Goal: Contribute content

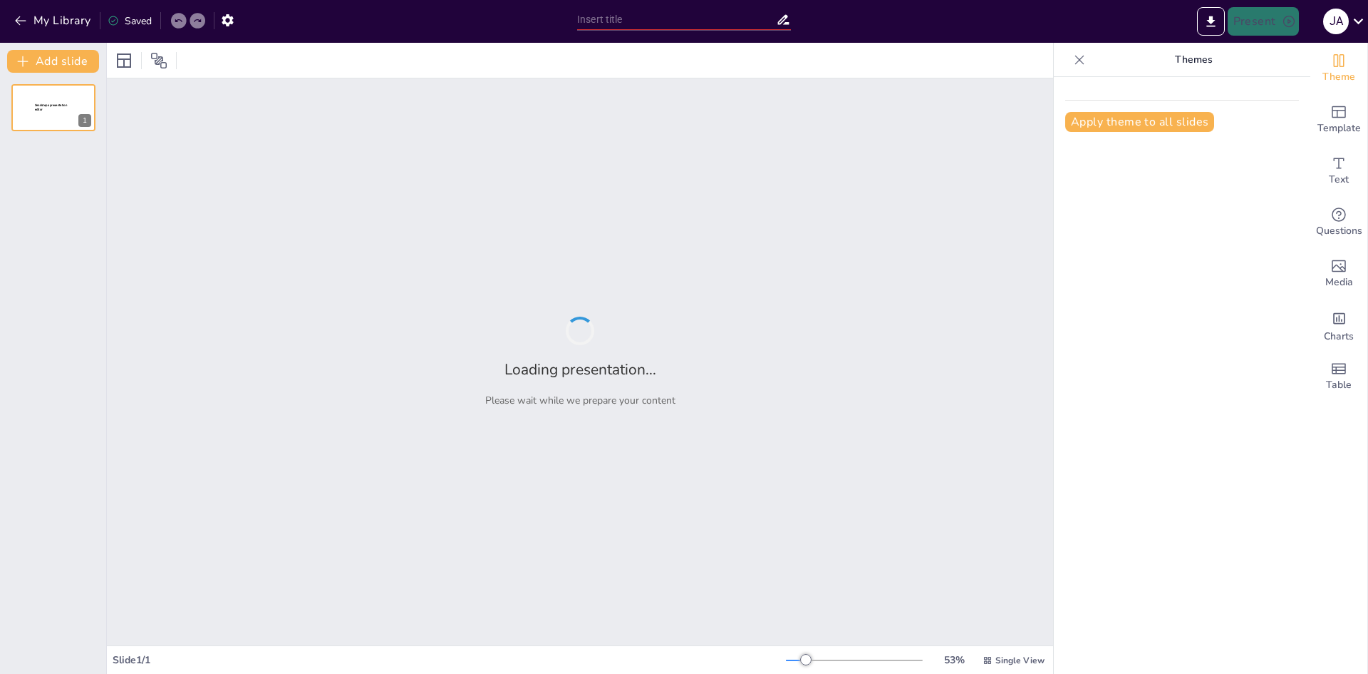
type input "Concientizacion violencia y sexualidad"
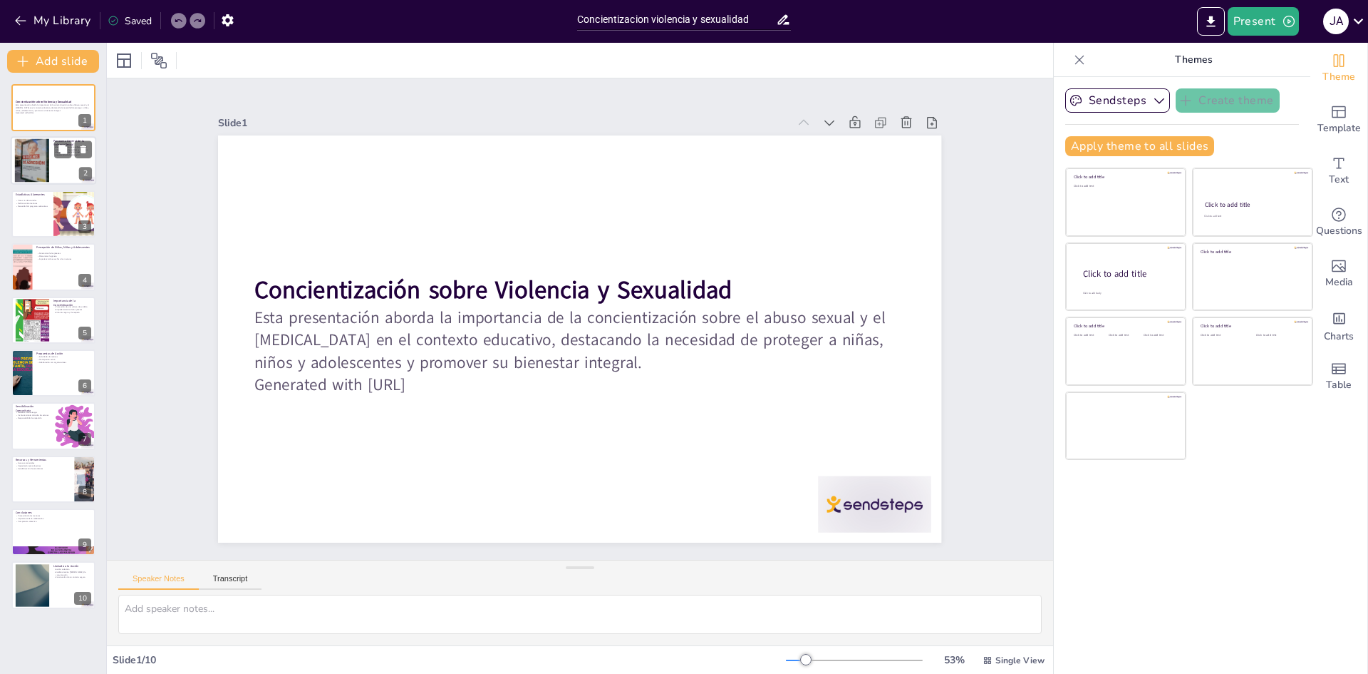
click at [41, 148] on div at bounding box center [31, 160] width 43 height 43
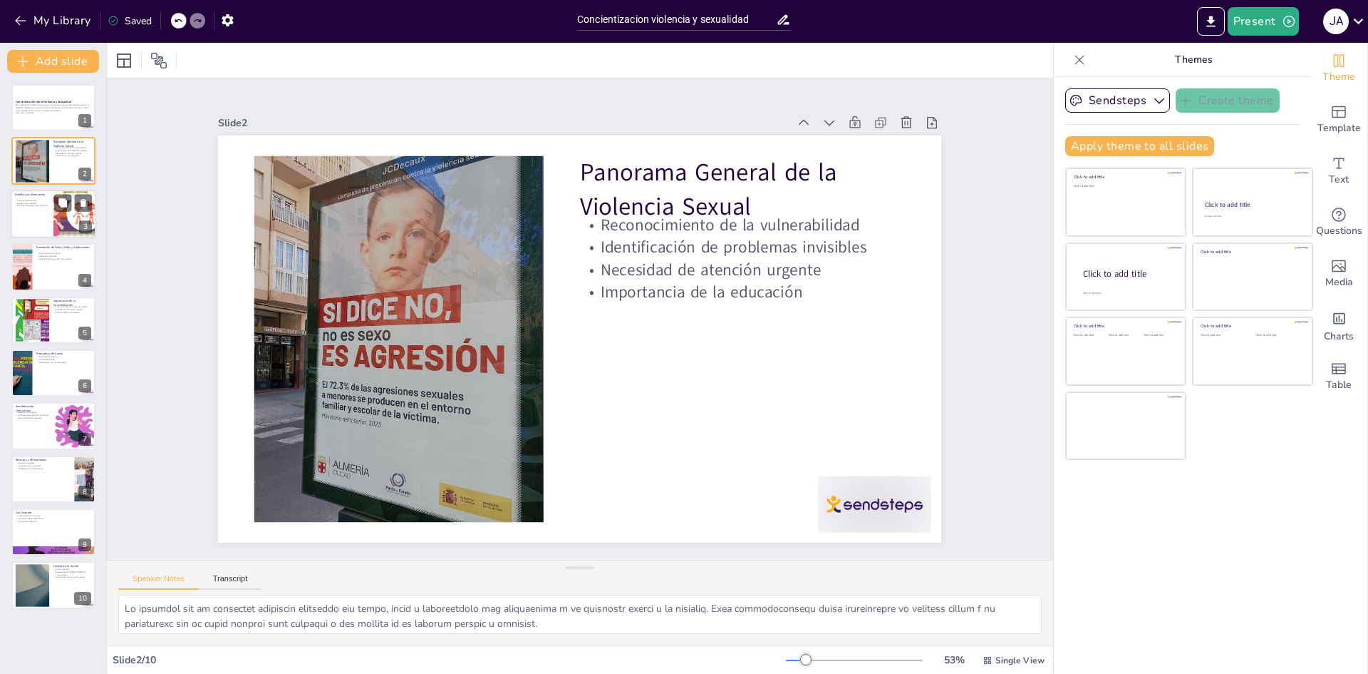
click at [73, 223] on div at bounding box center [75, 214] width 86 height 48
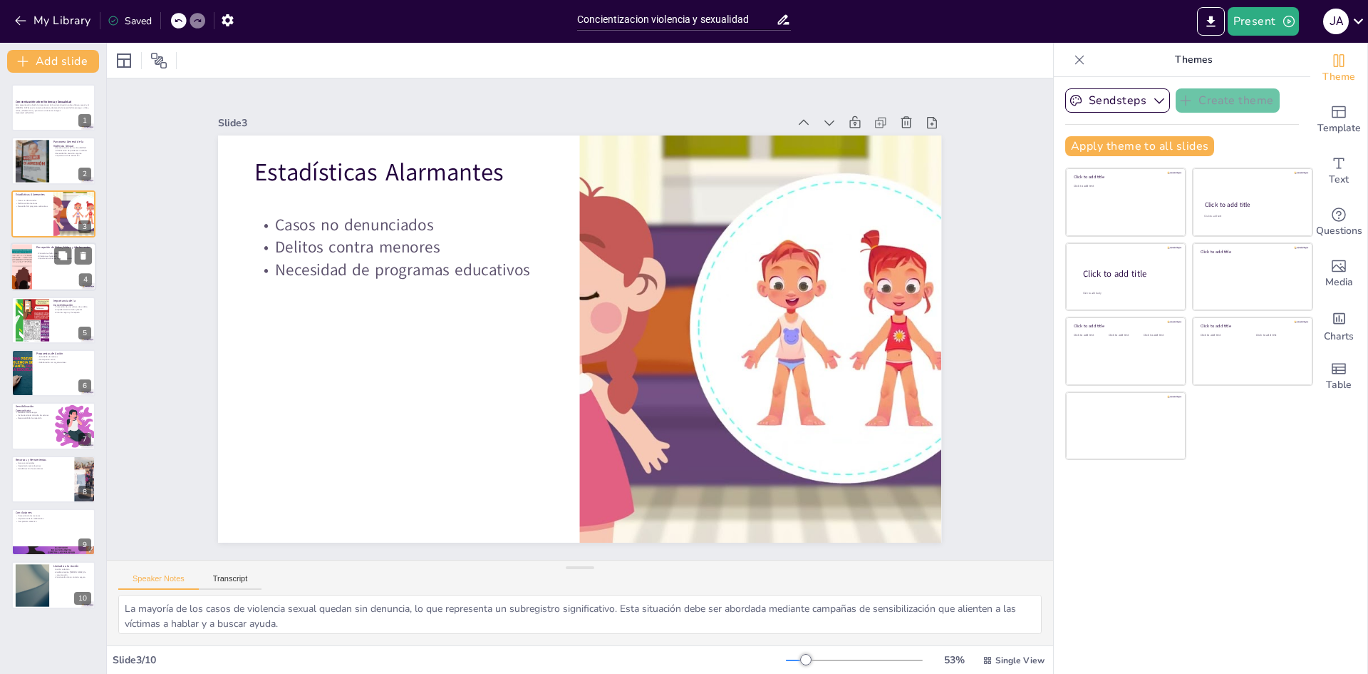
click at [43, 278] on div at bounding box center [54, 266] width 86 height 48
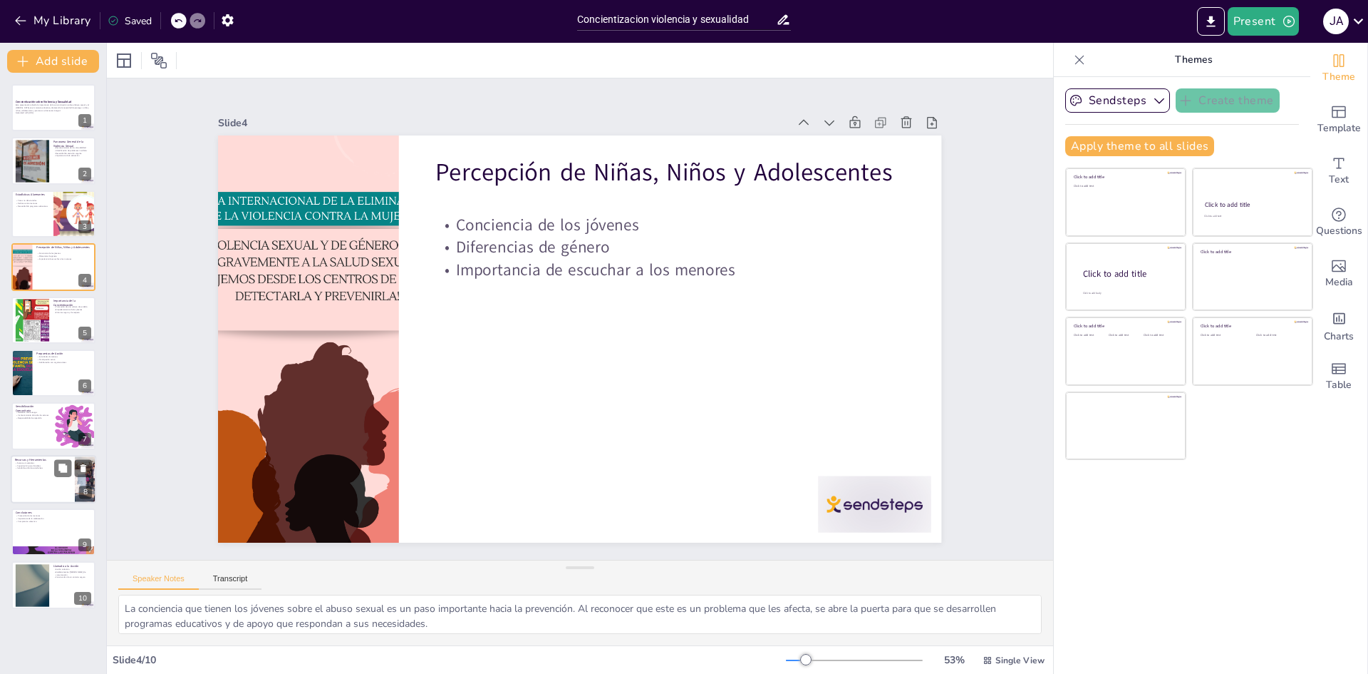
click at [54, 495] on div at bounding box center [54, 479] width 86 height 48
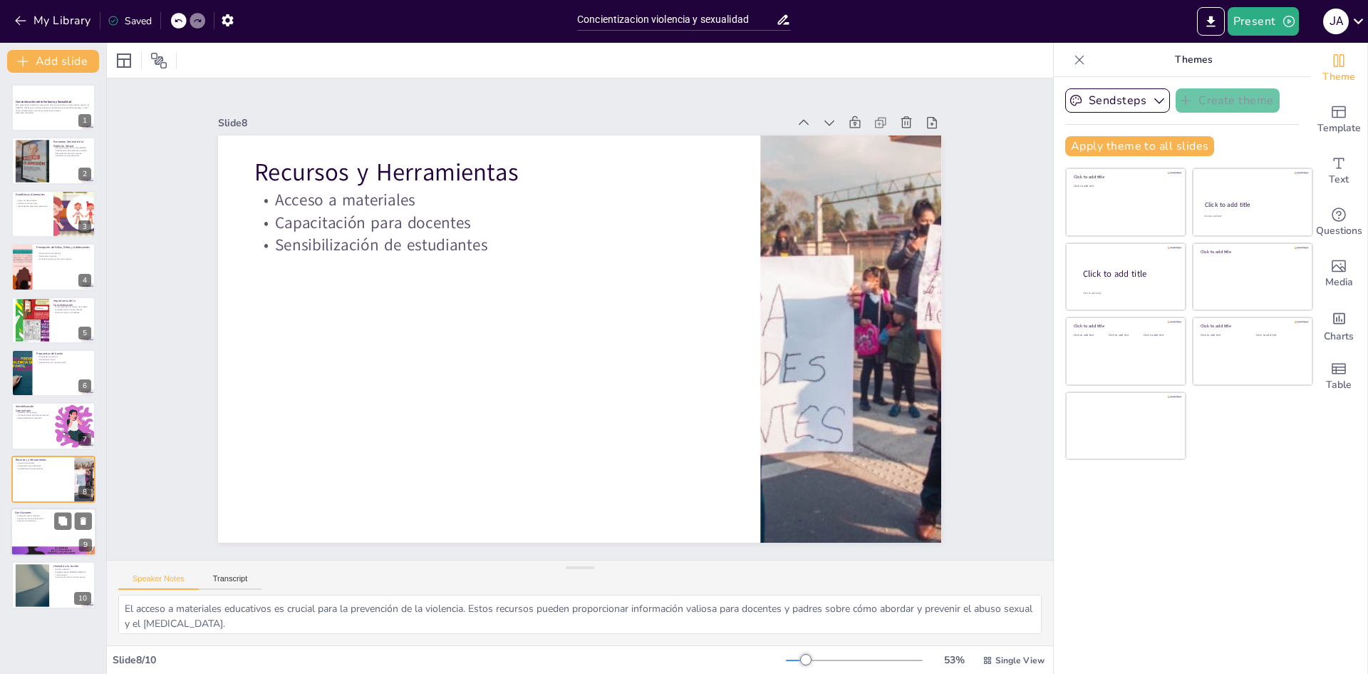
click at [57, 540] on div at bounding box center [54, 531] width 86 height 48
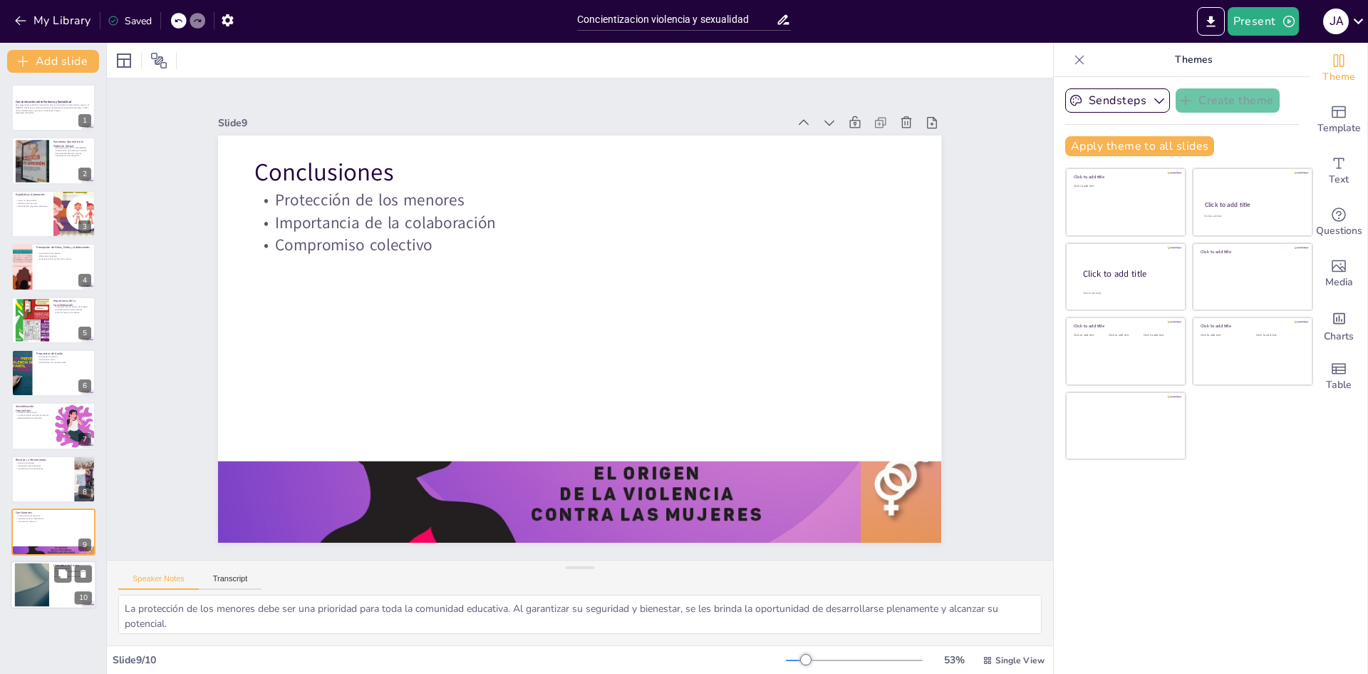
click at [43, 602] on div at bounding box center [32, 584] width 77 height 43
type textarea "La acción colectiva es crucial para abordar la violencia y el maltrato infantil…"
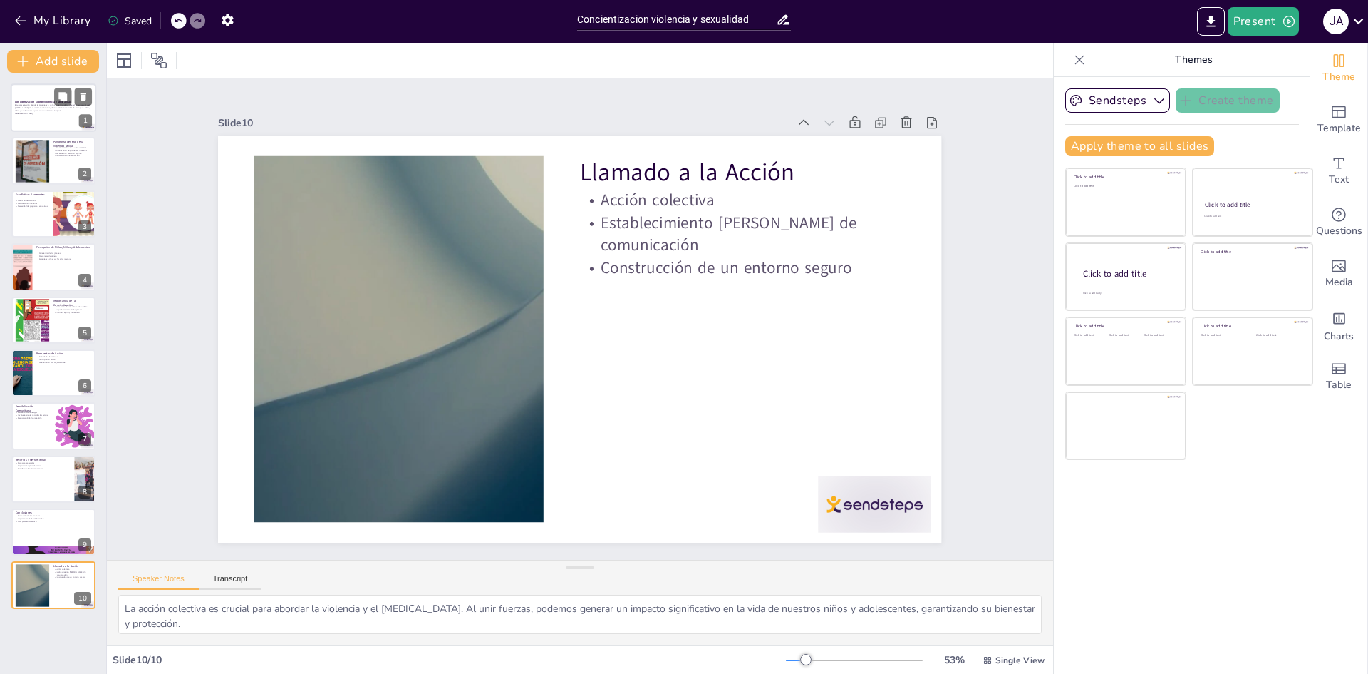
click at [47, 122] on div at bounding box center [54, 107] width 86 height 48
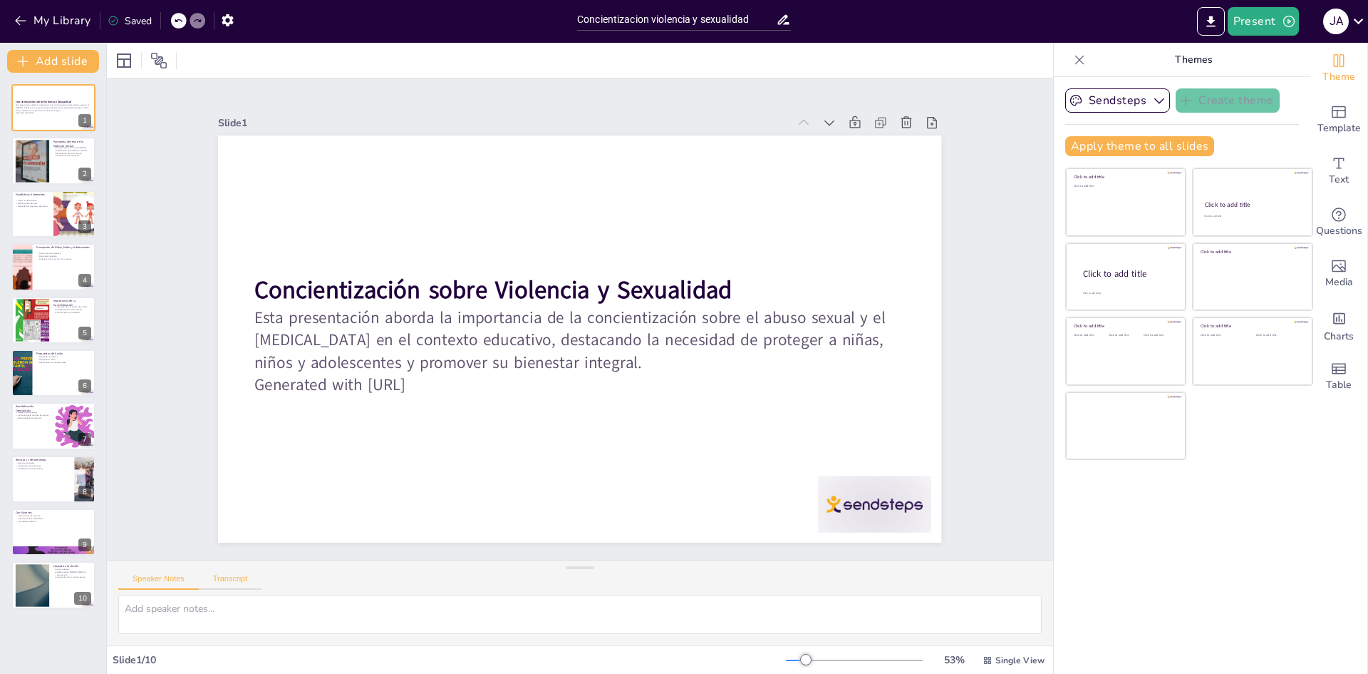
click at [229, 583] on button "Transcript" at bounding box center [230, 582] width 63 height 16
click at [177, 582] on button "Speaker Notes" at bounding box center [158, 582] width 81 height 16
click at [180, 19] on icon at bounding box center [178, 20] width 9 height 9
click at [178, 24] on icon at bounding box center [178, 20] width 9 height 9
click at [227, 16] on icon "button" at bounding box center [227, 20] width 15 height 15
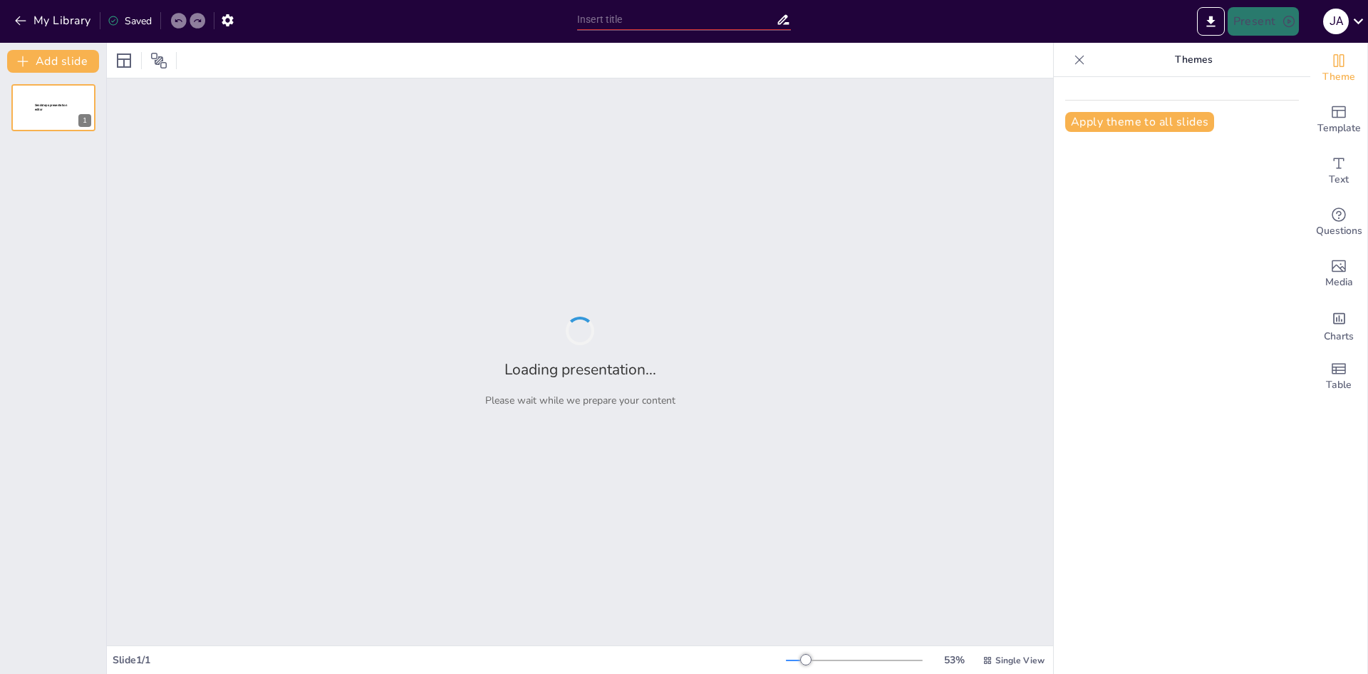
type input "Concientizacion violencia y sexualidad"
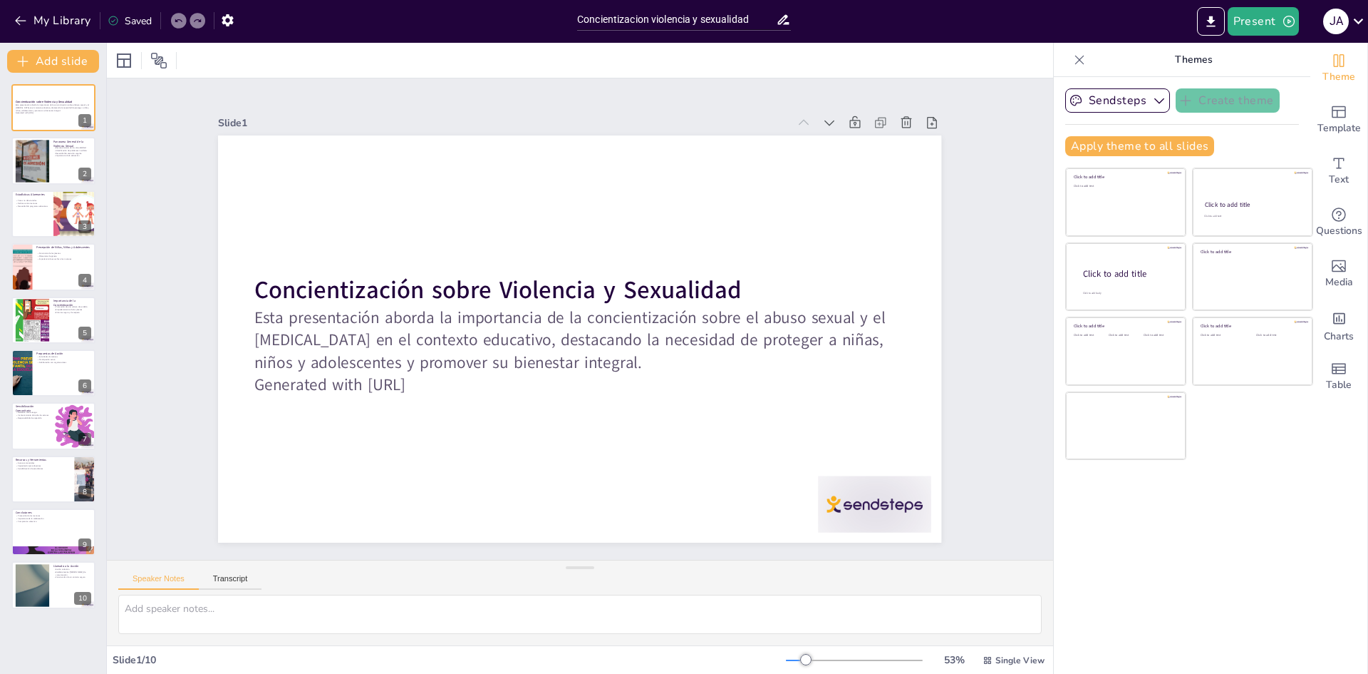
click at [1196, 56] on p "Themes" at bounding box center [1193, 60] width 205 height 34
click at [1343, 111] on div "Template" at bounding box center [1339, 119] width 57 height 51
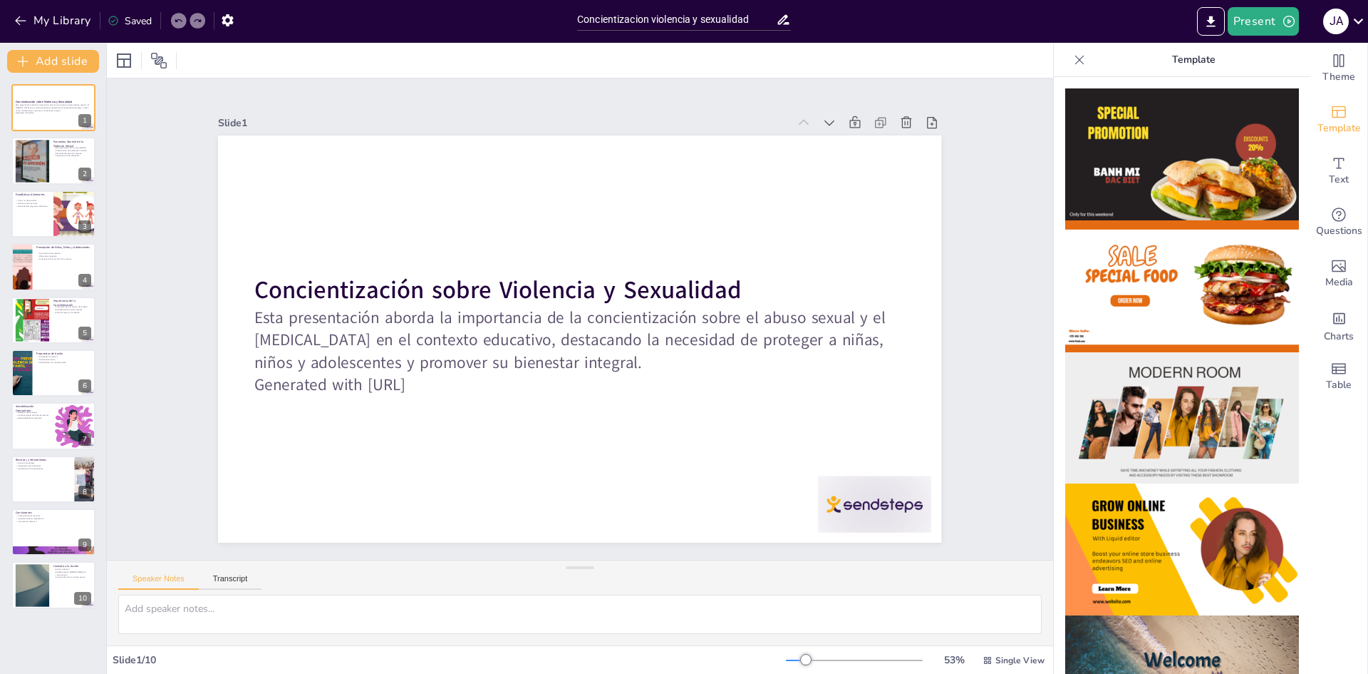
click at [1163, 402] on img at bounding box center [1183, 418] width 234 height 132
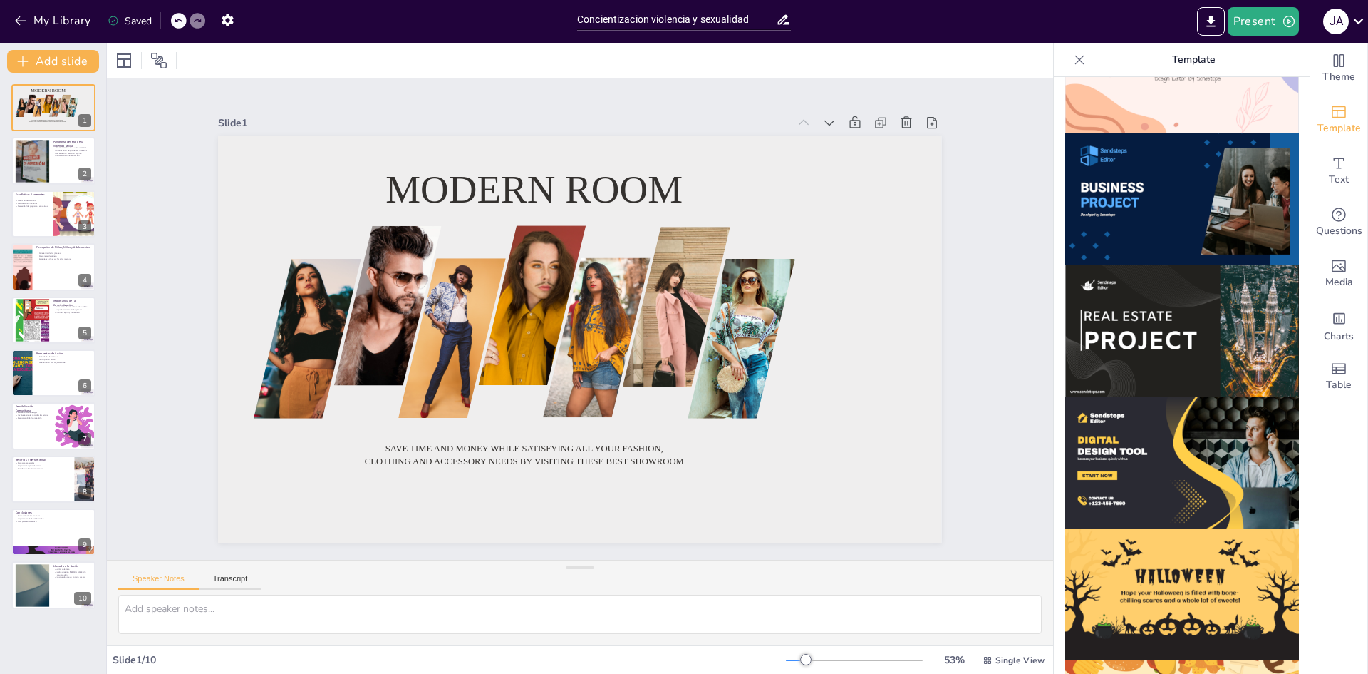
scroll to position [1214, 0]
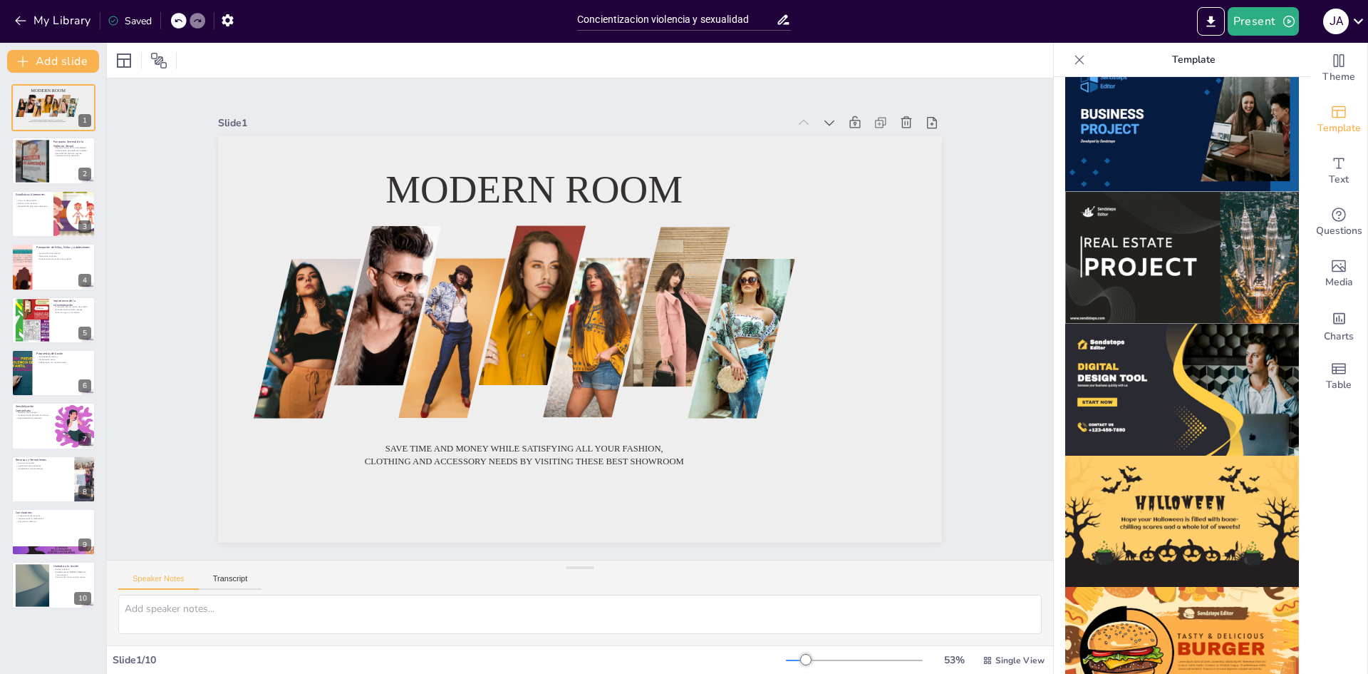
click at [1177, 371] on img at bounding box center [1183, 390] width 234 height 132
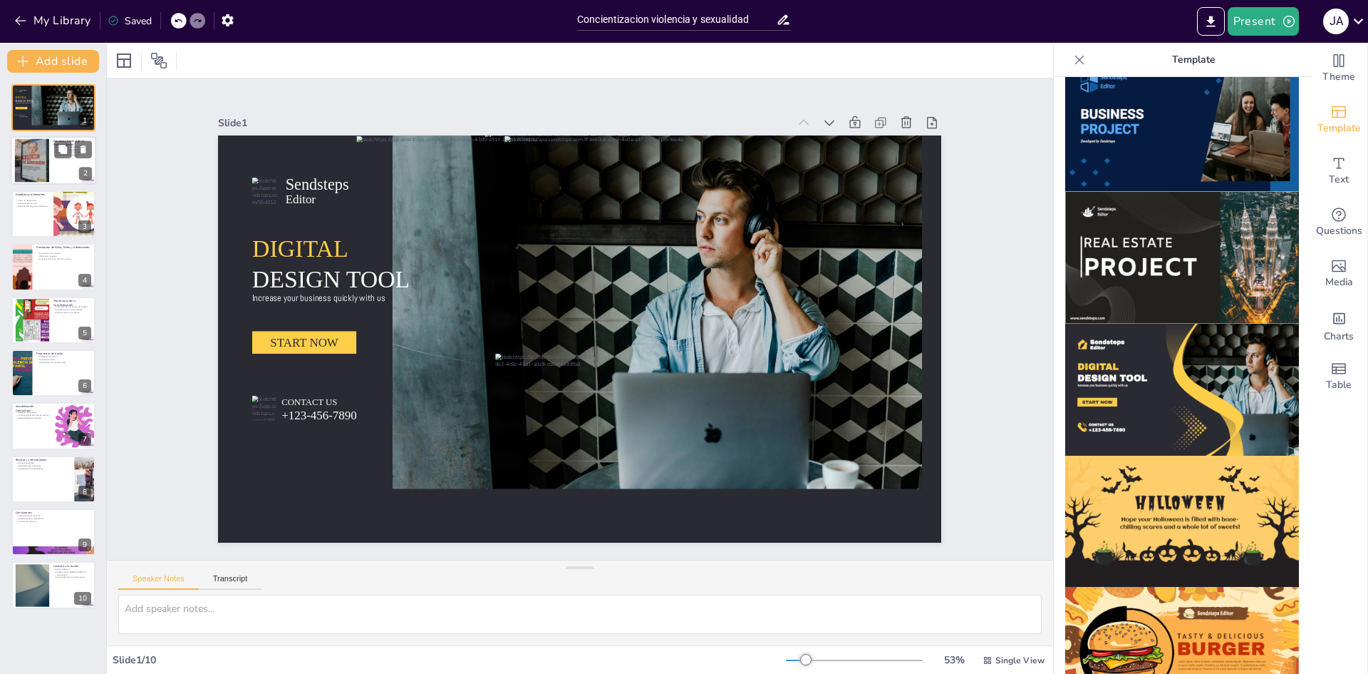
click at [36, 167] on div at bounding box center [31, 160] width 43 height 43
type textarea "Es esencial que la comunidad educativa reconozca que niñas, niños y adolescente…"
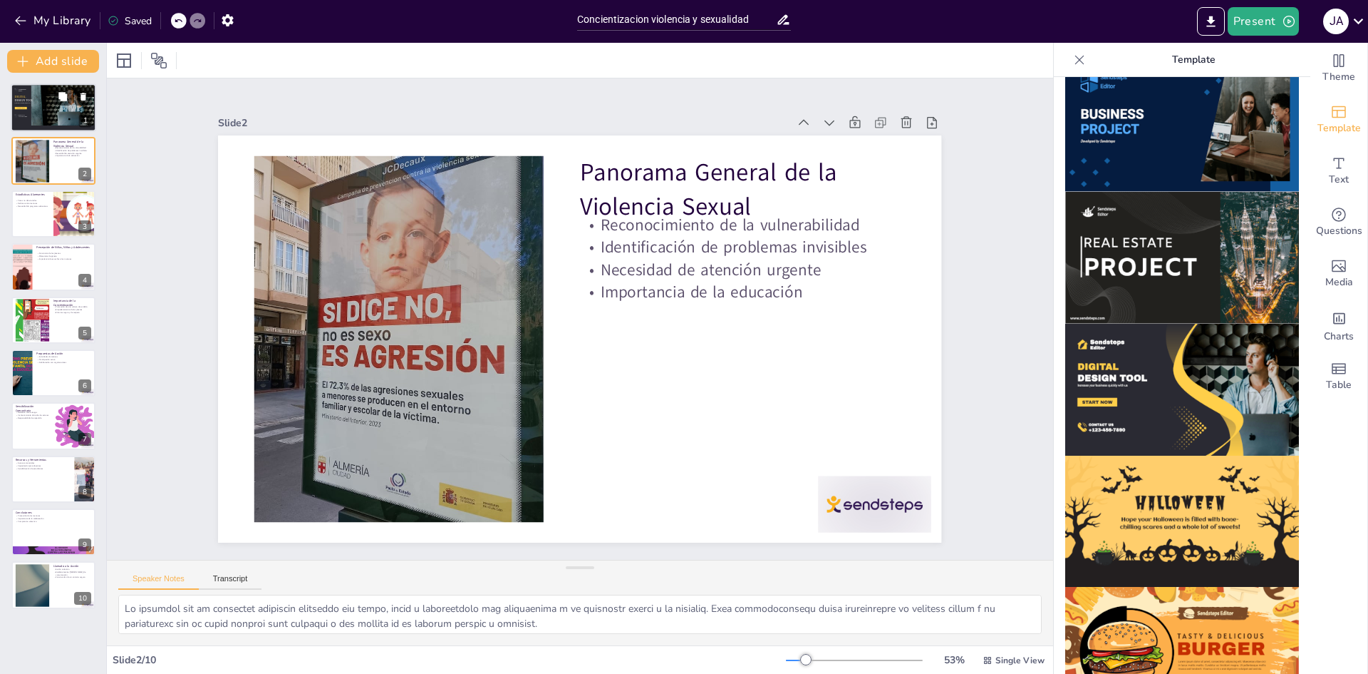
click at [42, 113] on div at bounding box center [54, 104] width 24 height 42
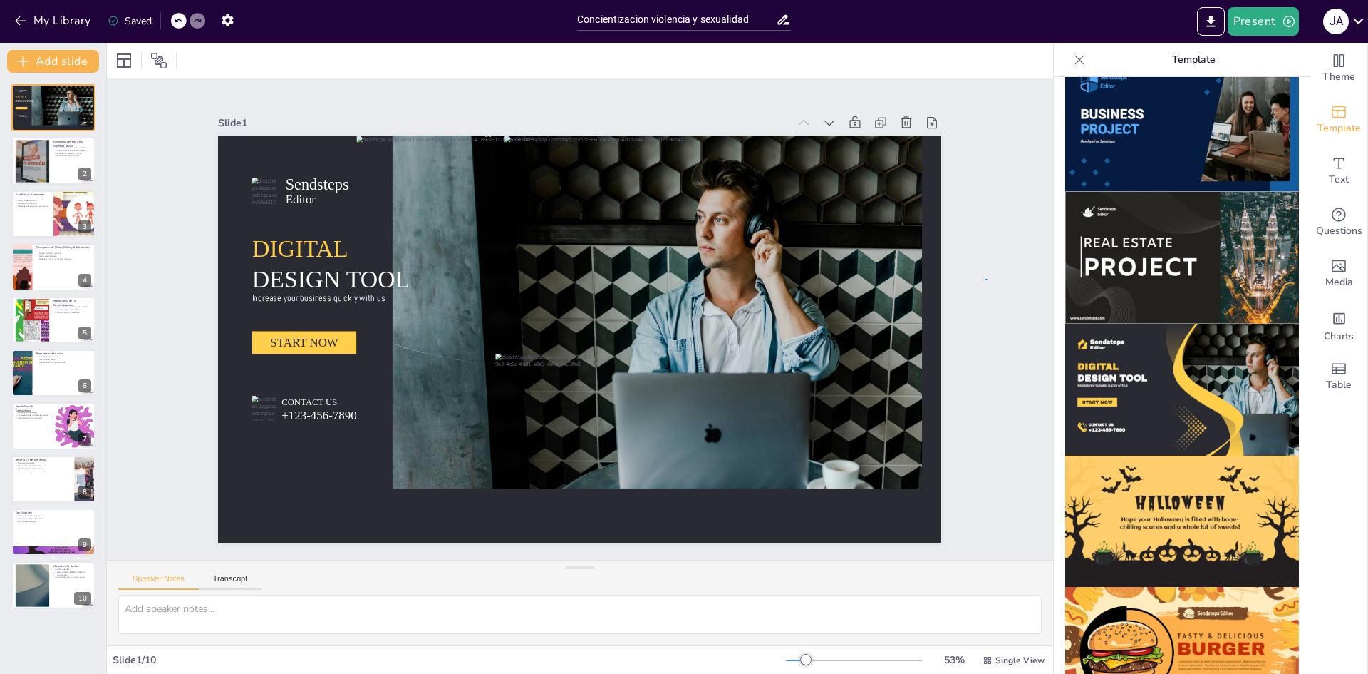
click at [988, 279] on div "Slide 1 Sendsteps Editor DIGITAL DESIGN TOOL Increase your business quickly wit…" at bounding box center [580, 319] width 1026 height 668
click at [1338, 182] on span "Text" at bounding box center [1339, 180] width 20 height 16
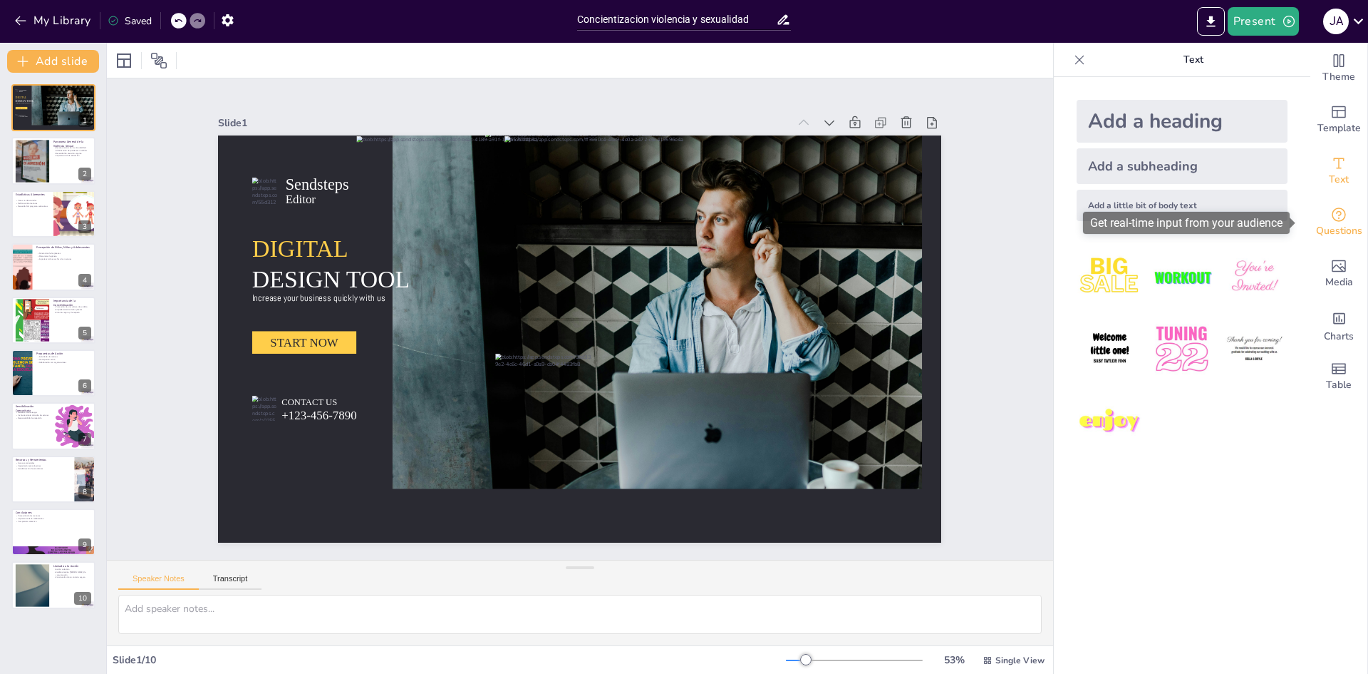
click at [1333, 210] on icon "Get real-time input from your audience" at bounding box center [1339, 214] width 14 height 14
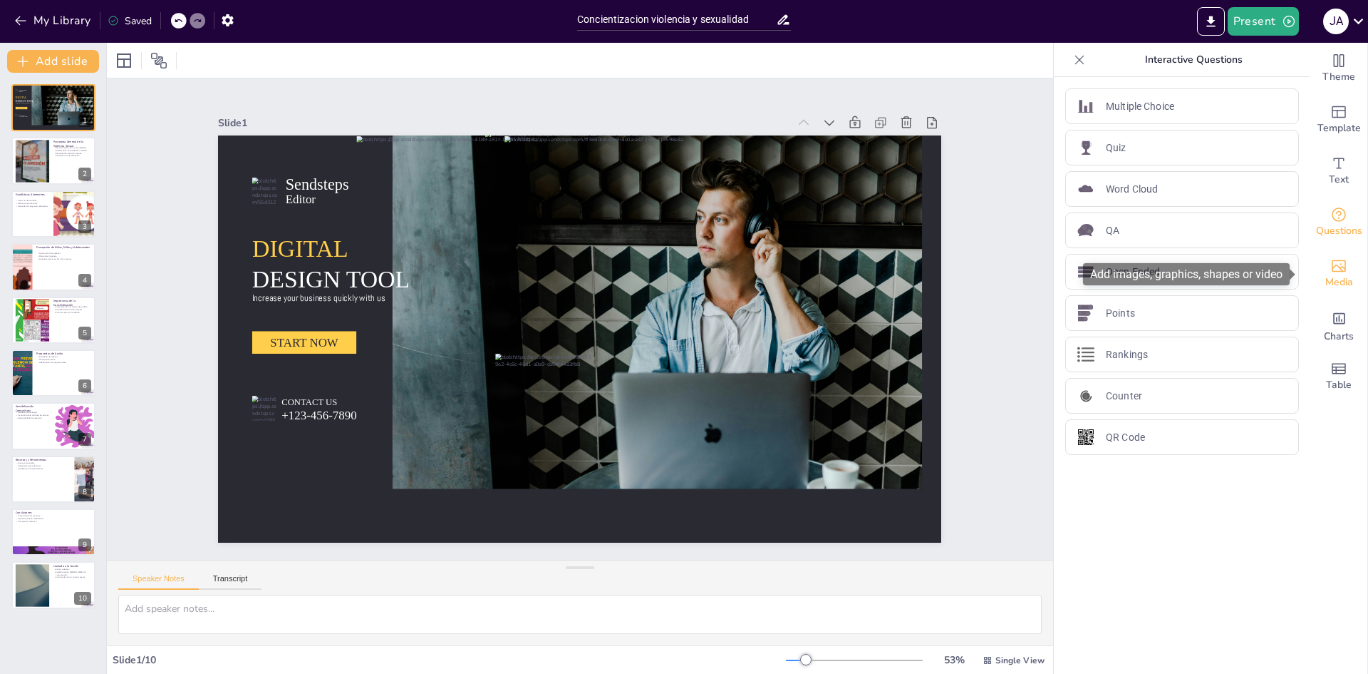
click at [1331, 258] on icon "Add images, graphics, shapes or video" at bounding box center [1339, 265] width 17 height 17
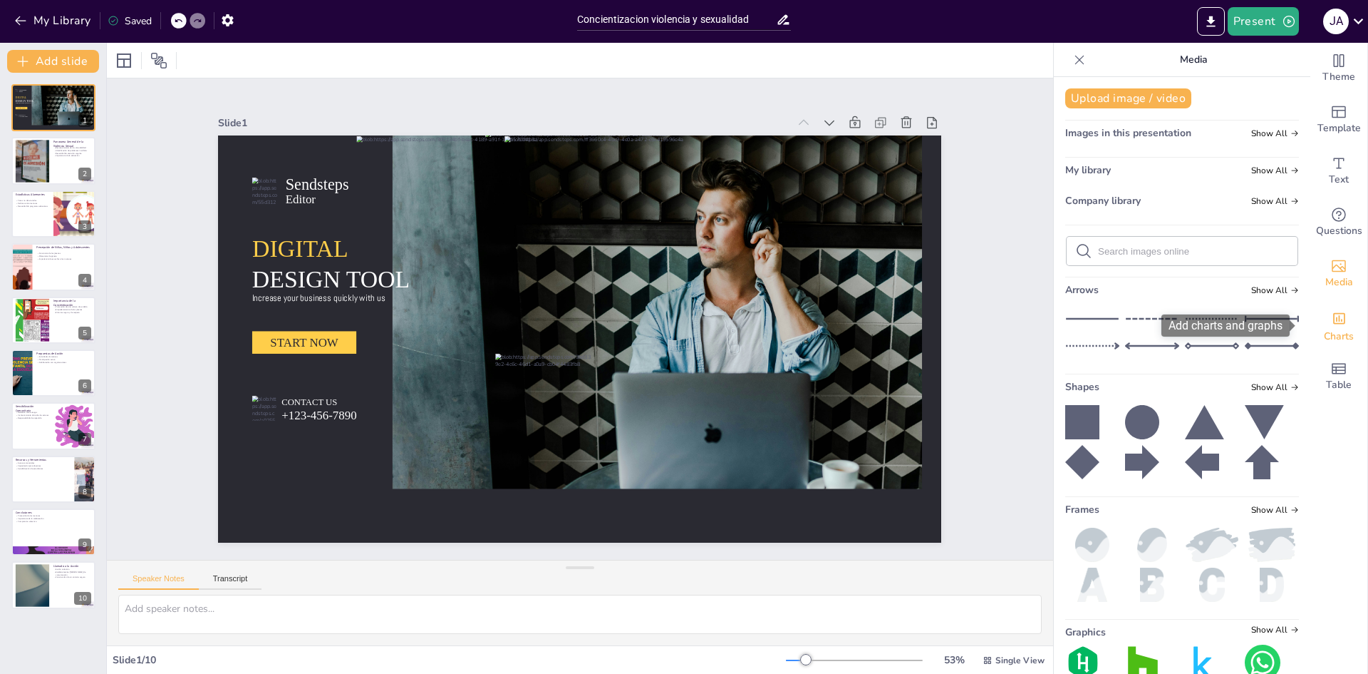
click at [1326, 329] on span "Charts" at bounding box center [1339, 337] width 30 height 16
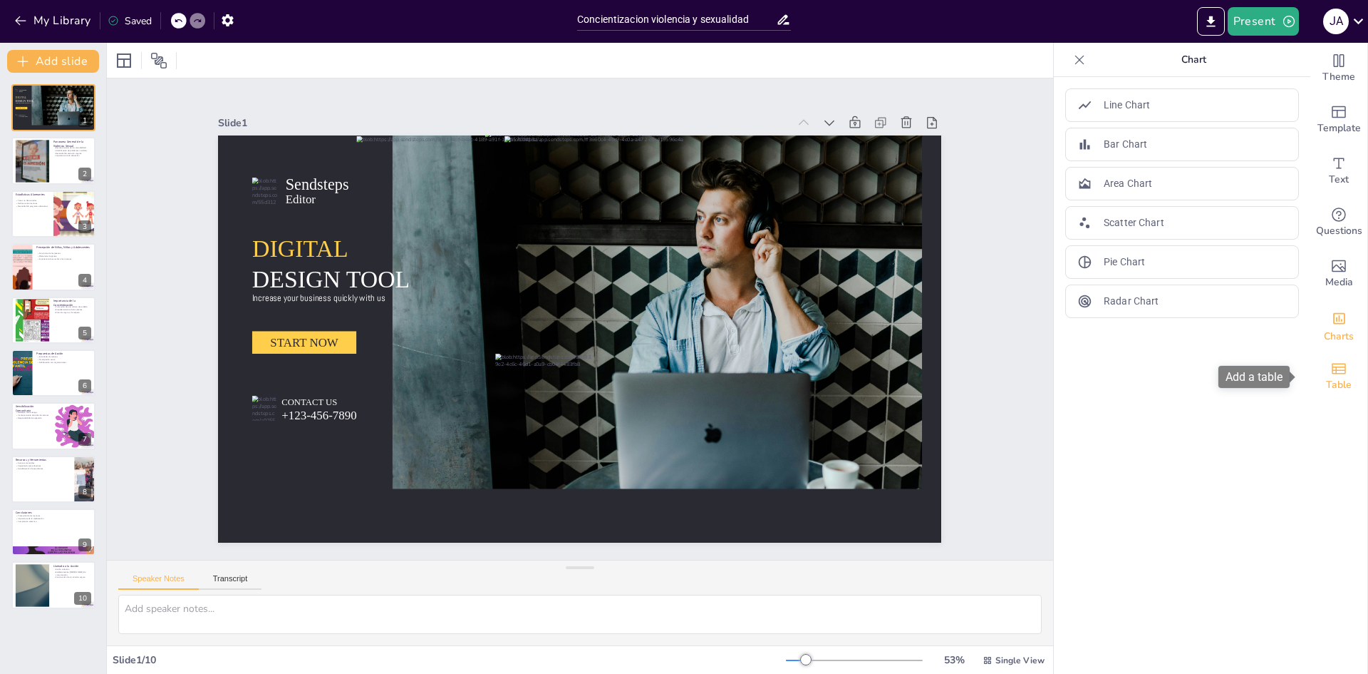
click at [1331, 371] on icon "Add a table" at bounding box center [1339, 368] width 17 height 17
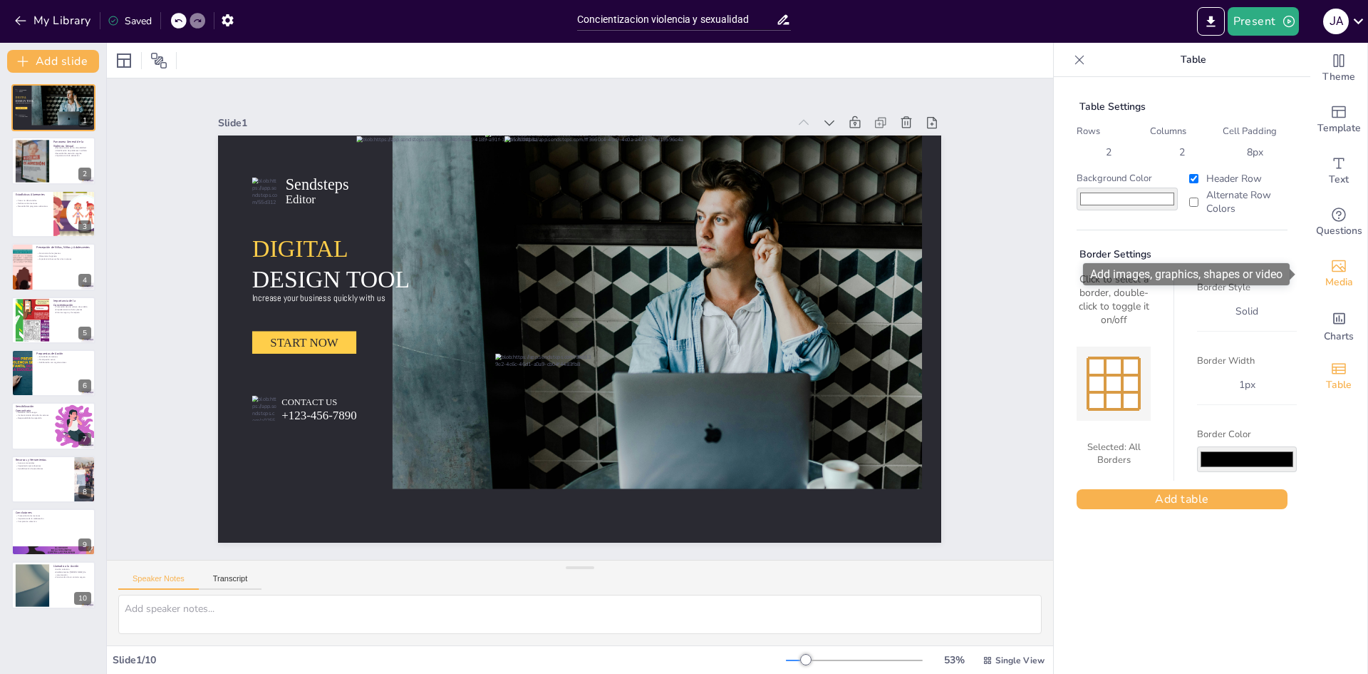
click at [1337, 274] on span "Media" at bounding box center [1340, 282] width 28 height 16
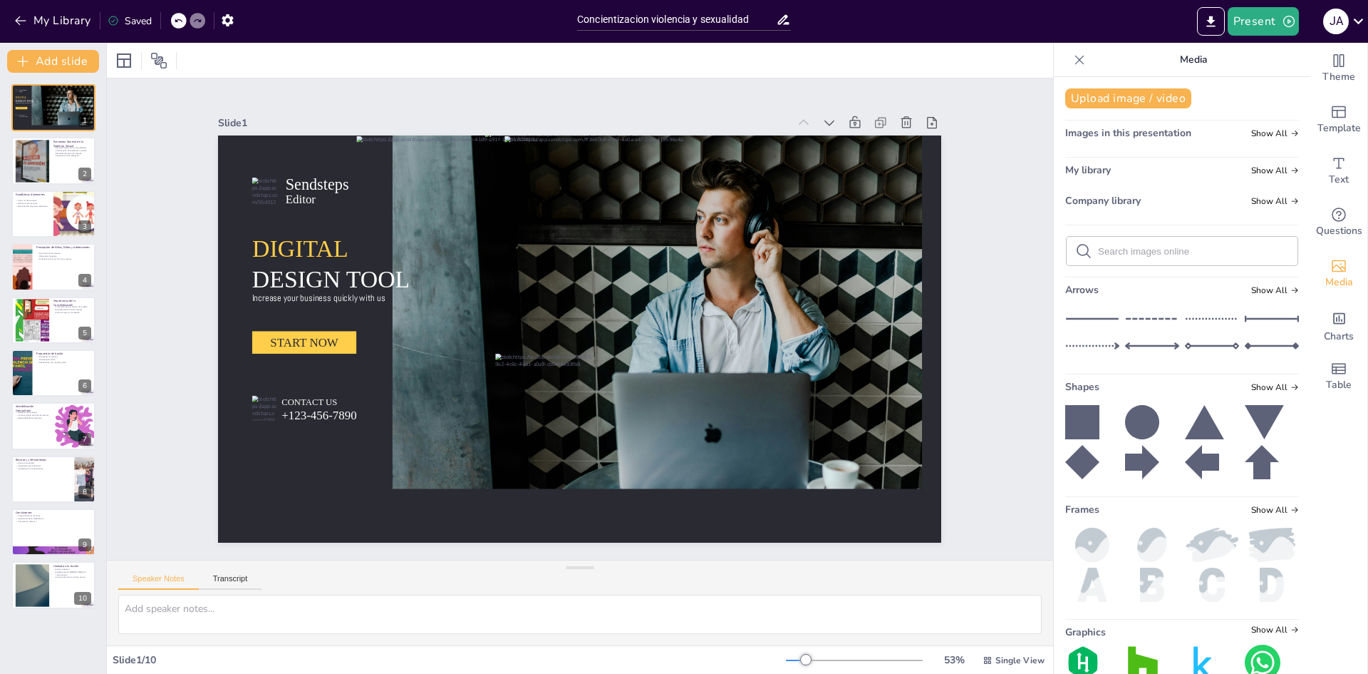
click at [1073, 61] on icon at bounding box center [1080, 60] width 14 height 14
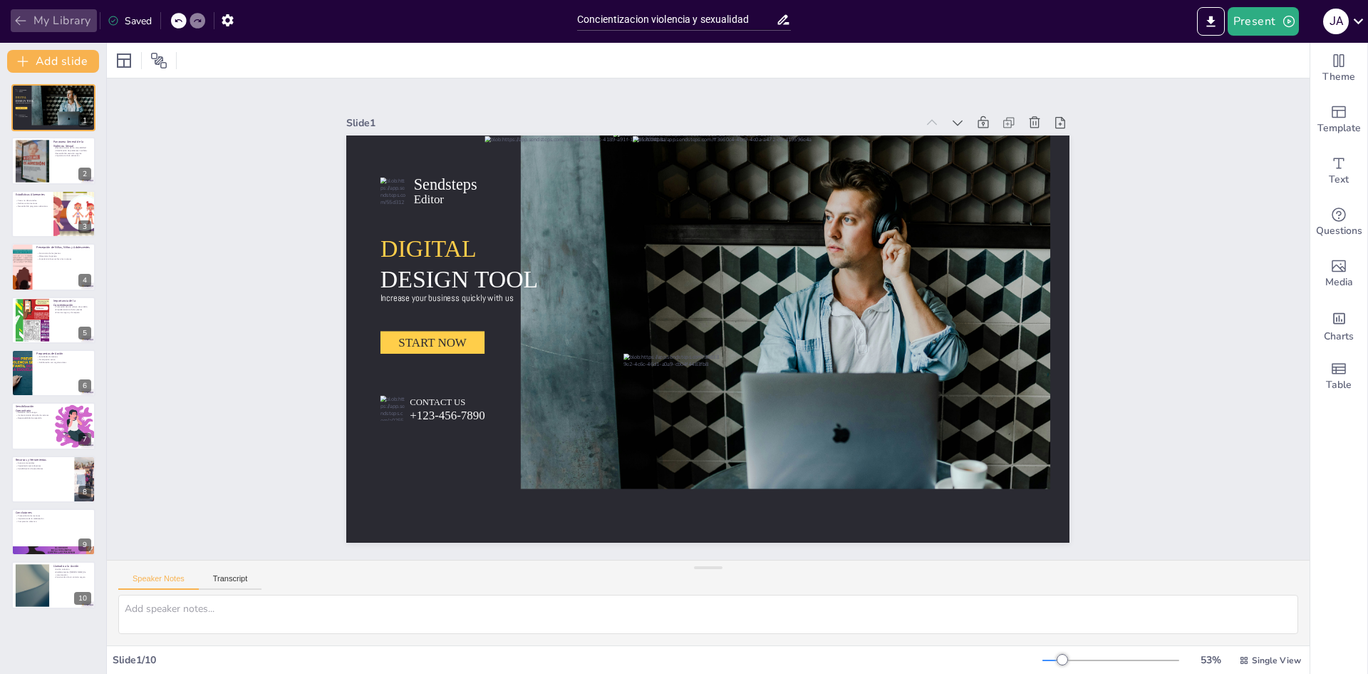
click at [19, 21] on icon "button" at bounding box center [21, 21] width 14 height 14
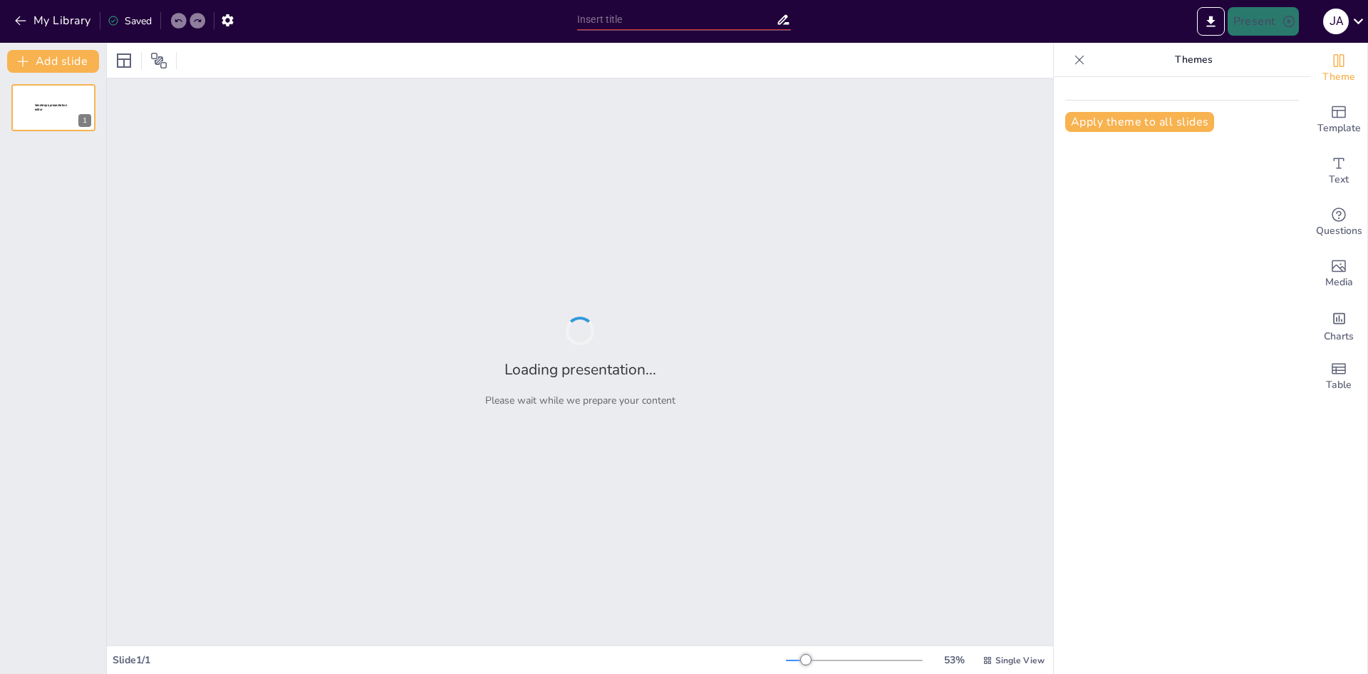
type input "Concientizacion - Violencia, sexualidad"
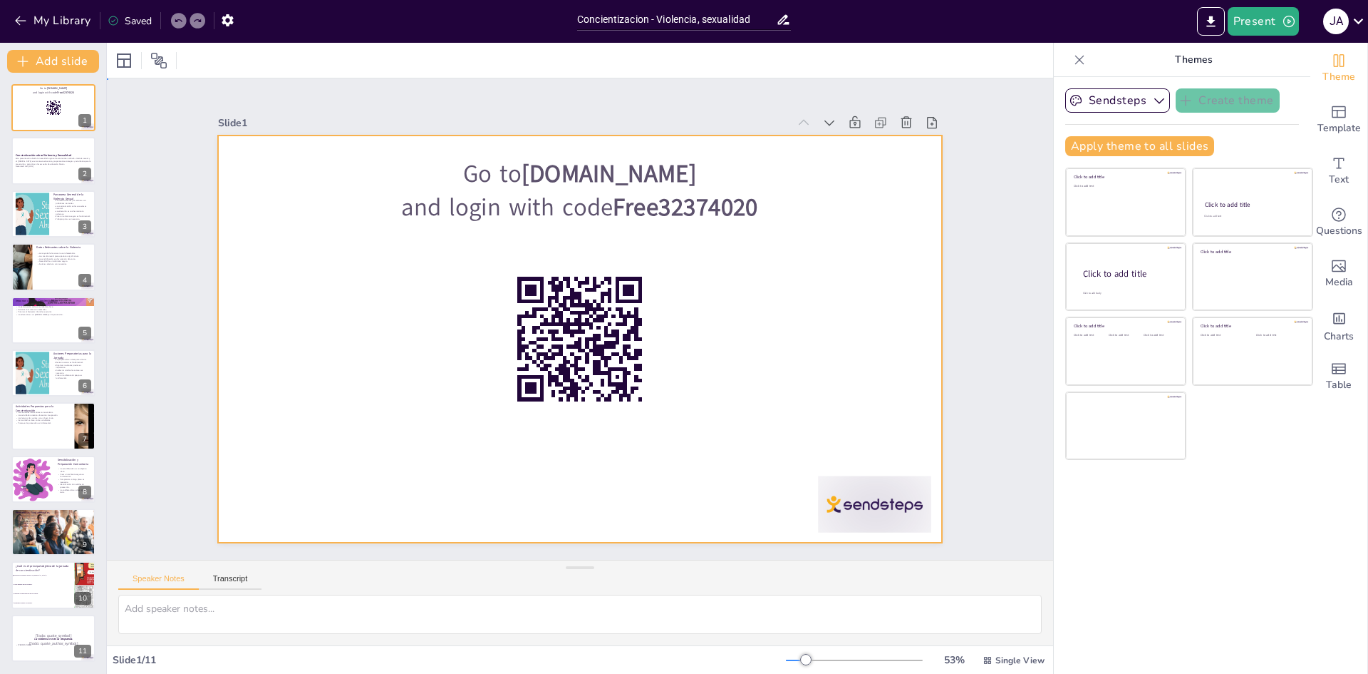
click at [411, 279] on div at bounding box center [579, 338] width 723 height 407
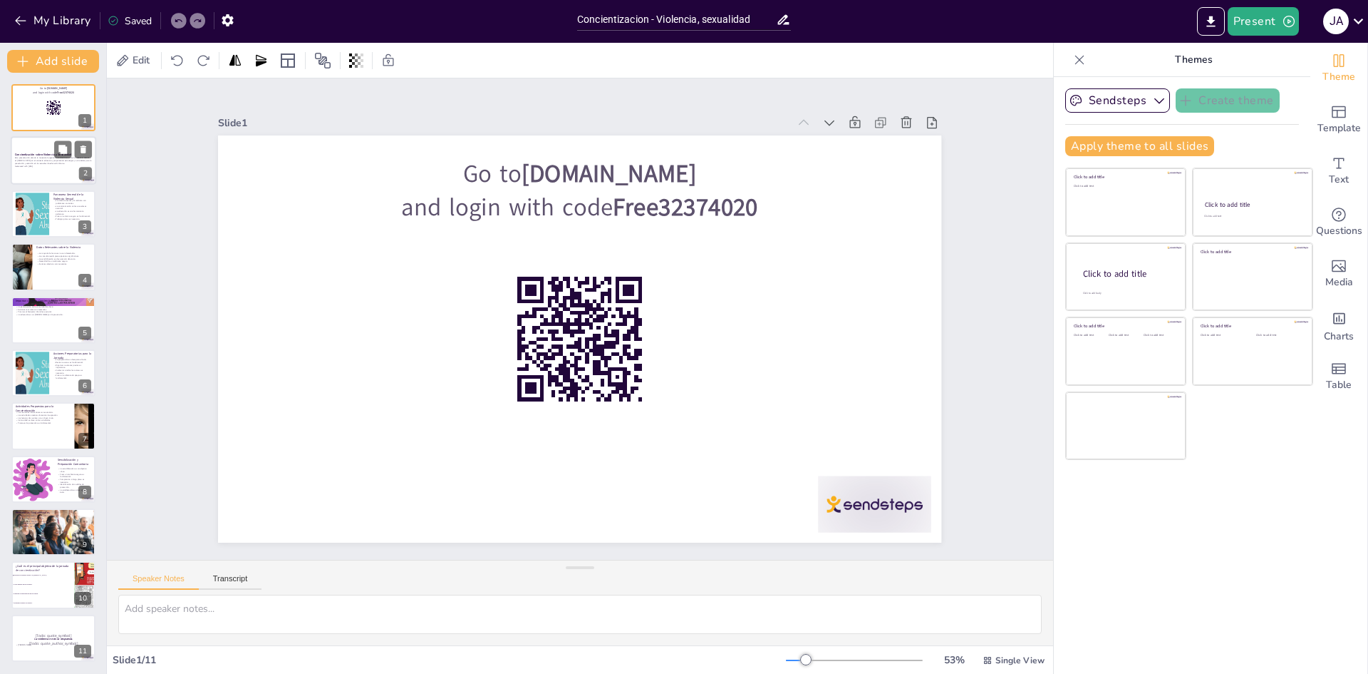
click at [28, 165] on p "Generated with [URL]" at bounding box center [53, 166] width 77 height 3
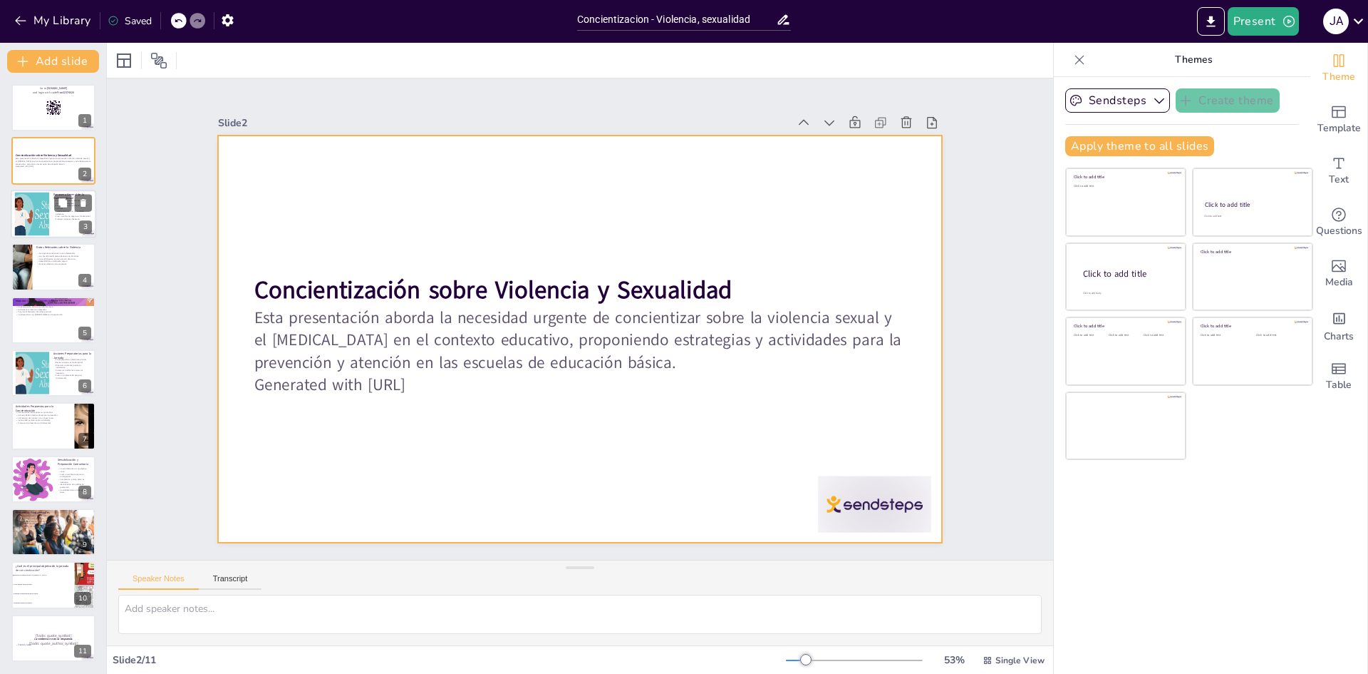
checkbox input "true"
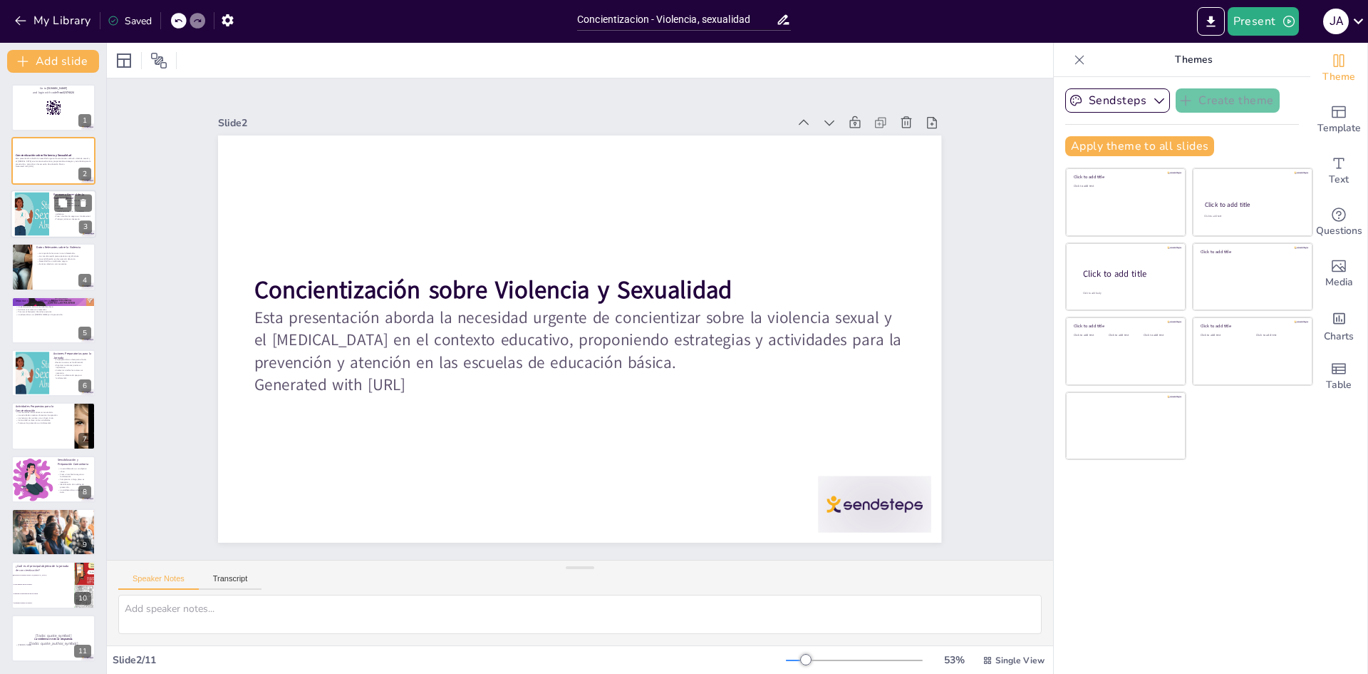
click at [38, 220] on div at bounding box center [32, 213] width 62 height 43
type textarea "Lo ipsumdolo sitame c ad elitsedd eiusmodt inc utlaboree dol mag ali en adminim…"
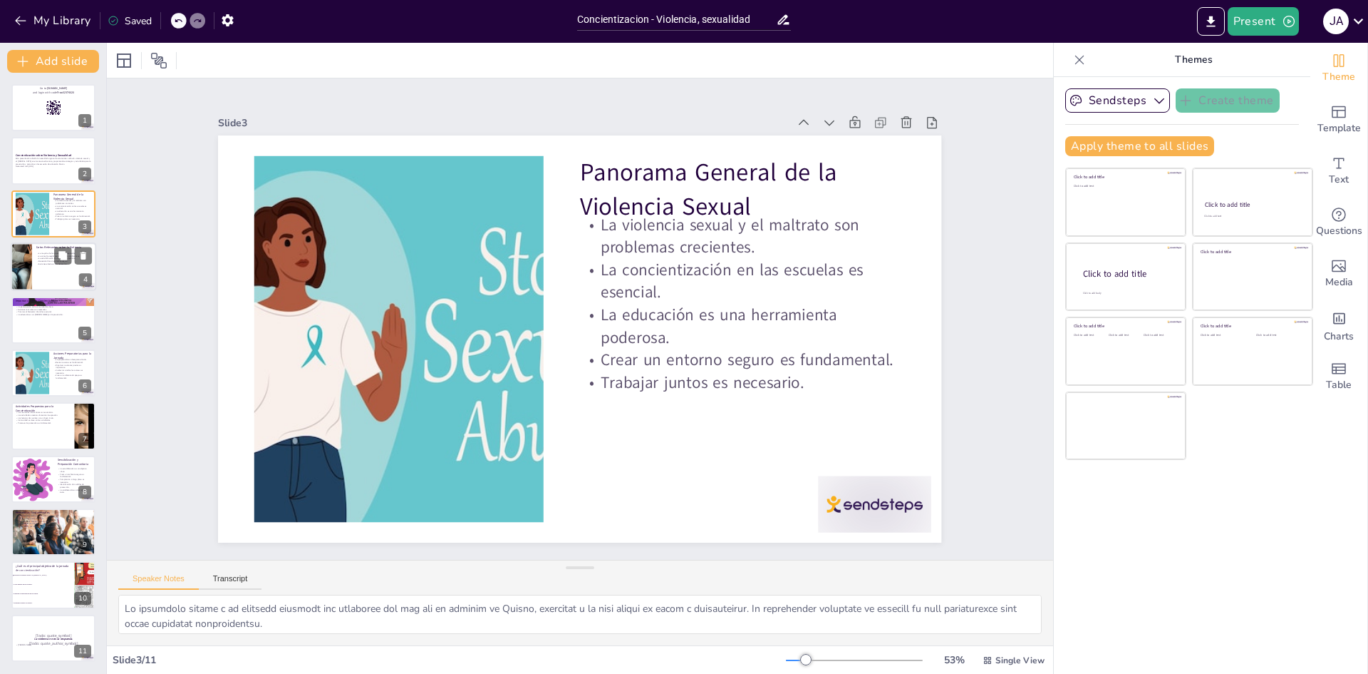
checkbox input "true"
click at [51, 253] on p "La mayoría de los casos no son detectados." at bounding box center [64, 253] width 56 height 3
type textarea "Lo ipsumdolo si ametc ad elitseddo eiusmo te incidid. Utlabo etdol magnaa en ad…"
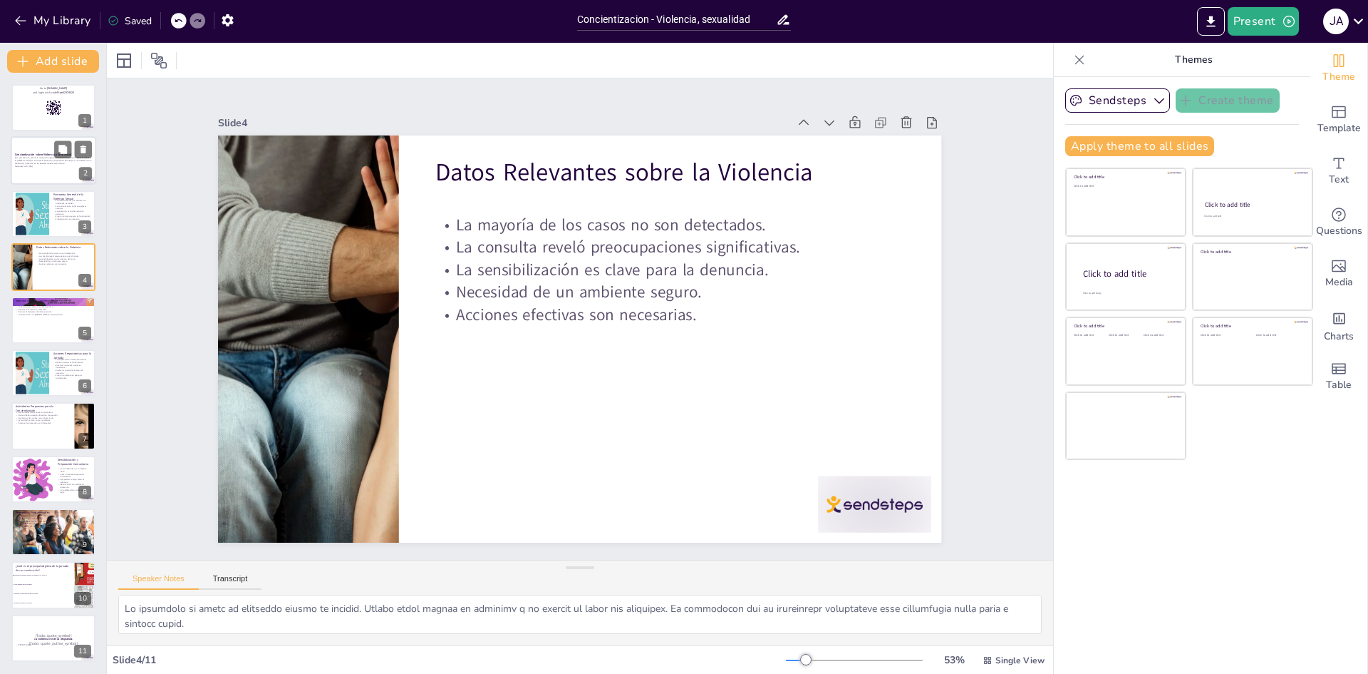
checkbox input "true"
click at [41, 157] on p "Esta presentación aborda la necesidad urgente de concientizar sobre la violenci…" at bounding box center [53, 161] width 77 height 8
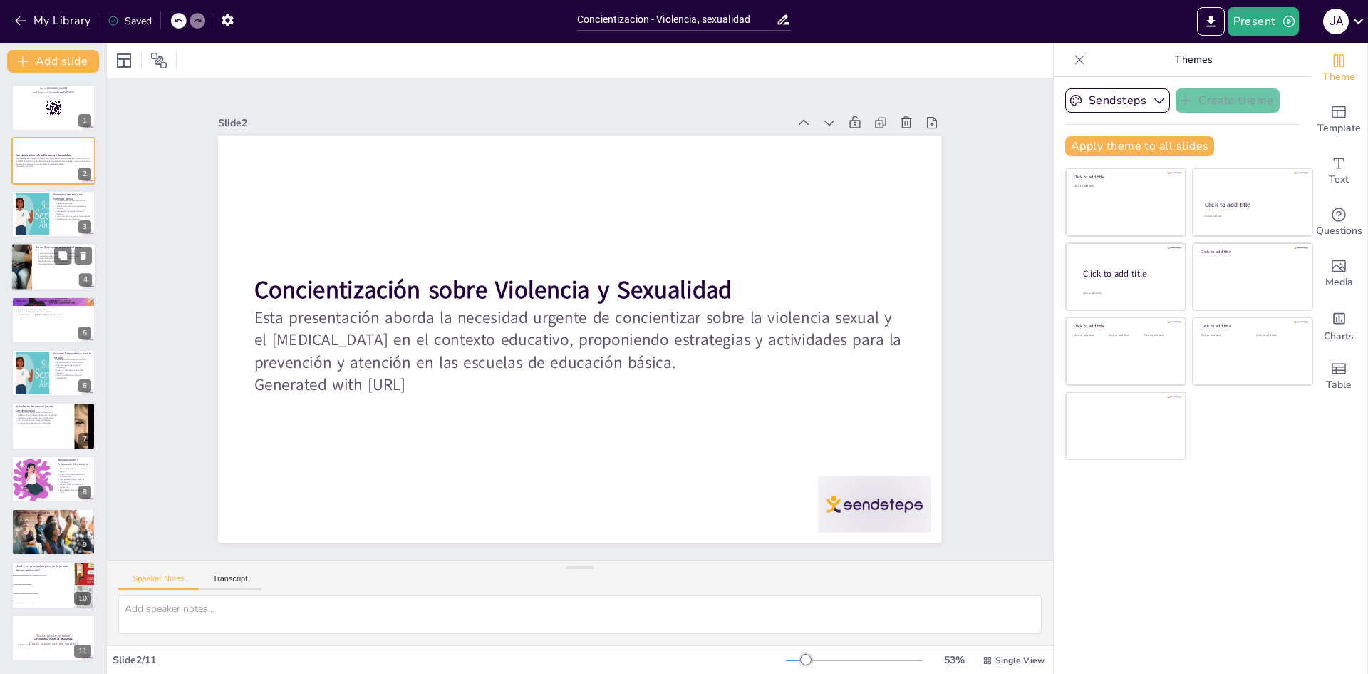
checkbox input "true"
click at [31, 287] on div at bounding box center [21, 266] width 77 height 48
type textarea "Lo ipsumdolo si ametc ad elitseddo eiusmo te incidid. Utlabo etdol magnaa en ad…"
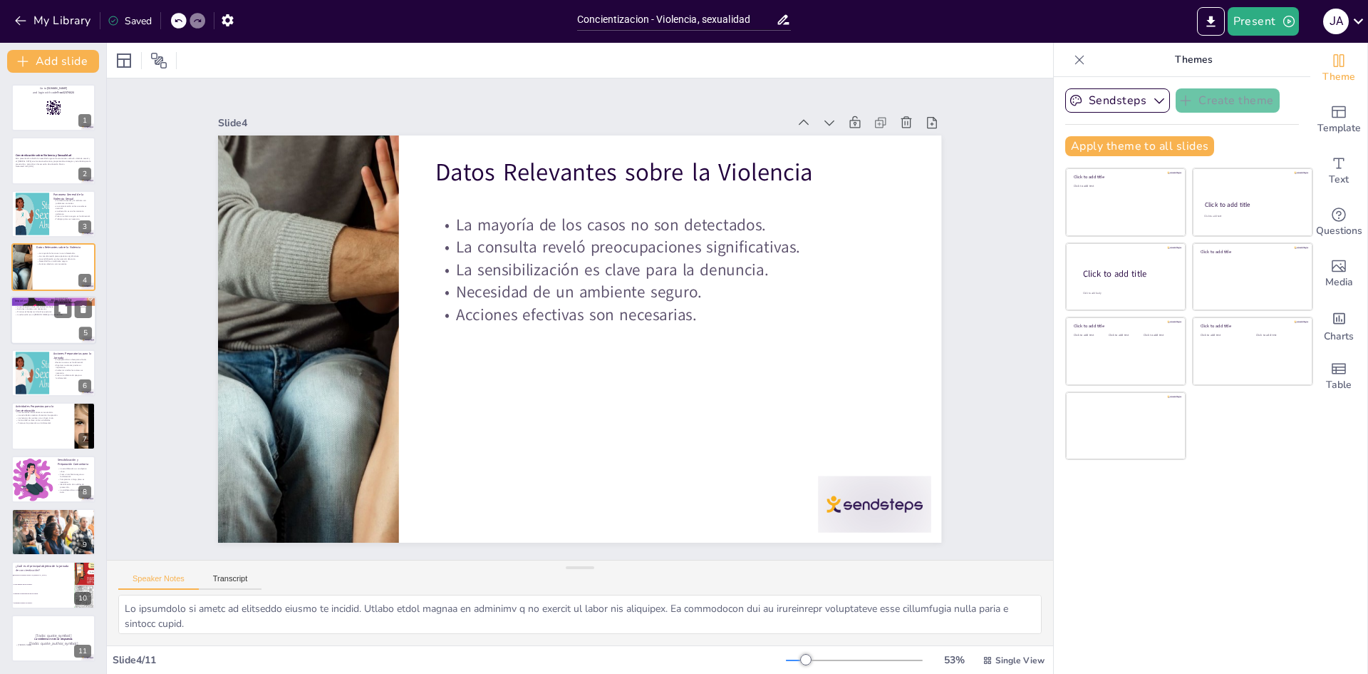
checkbox input "true"
click at [31, 336] on div at bounding box center [54, 320] width 86 height 48
type textarea "La cultura de cuidado es esencial para erradicar la violencia. Esto implica cre…"
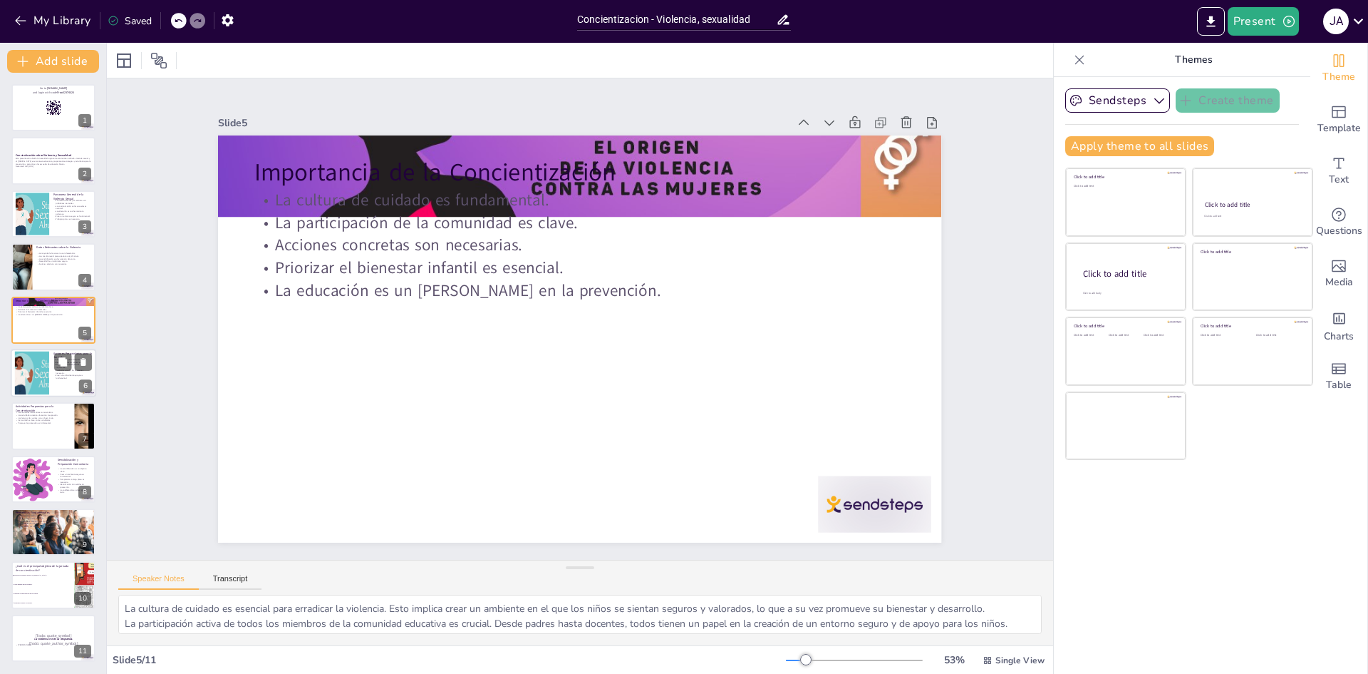
checkbox input "true"
click at [24, 374] on div at bounding box center [32, 372] width 62 height 43
type textarea "La preparación es esencial para que la jornada de concientización sea efectiva.…"
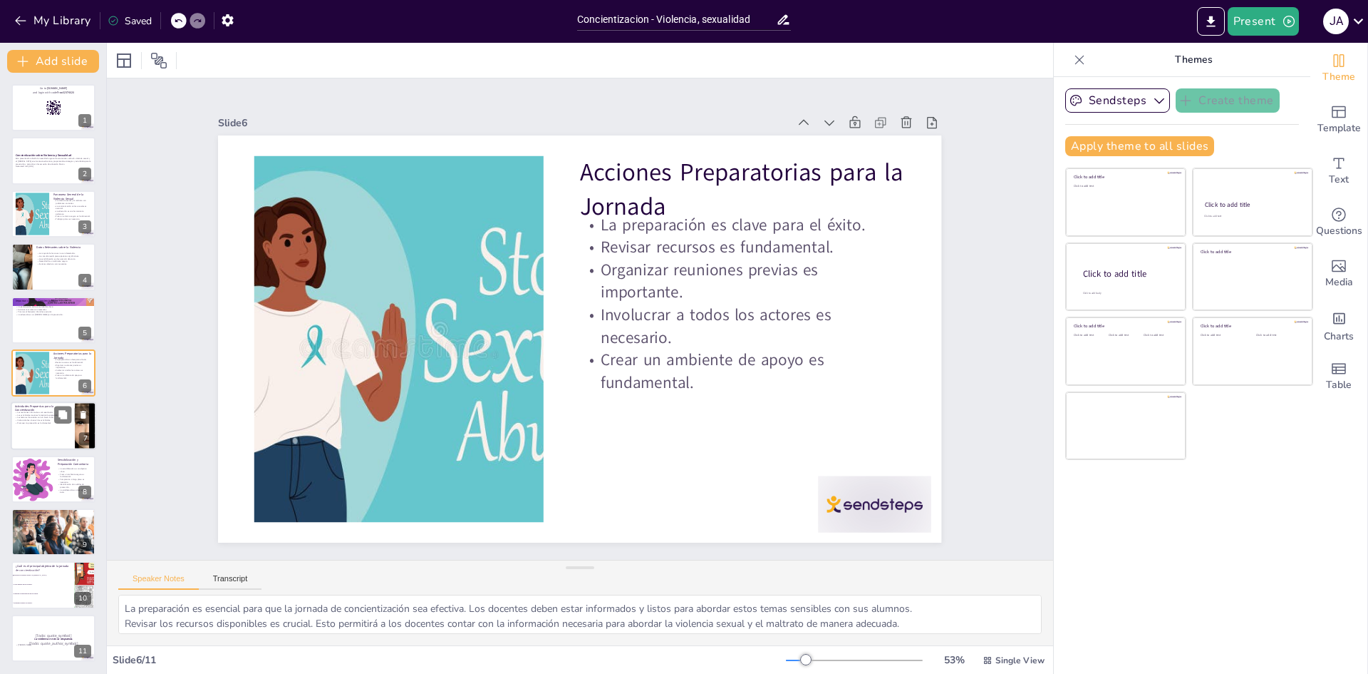
checkbox input "true"
click at [38, 423] on p "Promover la protección es fundamental." at bounding box center [43, 423] width 56 height 3
type textarea "Las reuniones informativas son un componente clave de la jornada. Permiten que …"
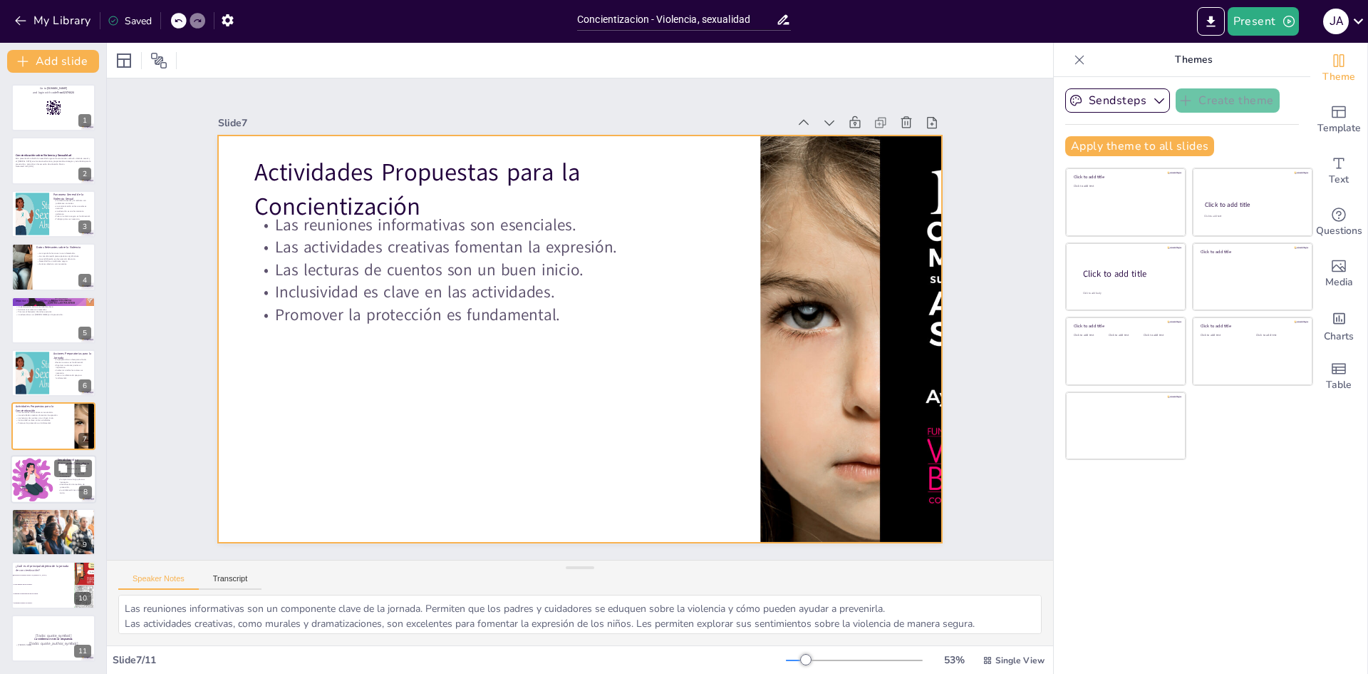
checkbox input "true"
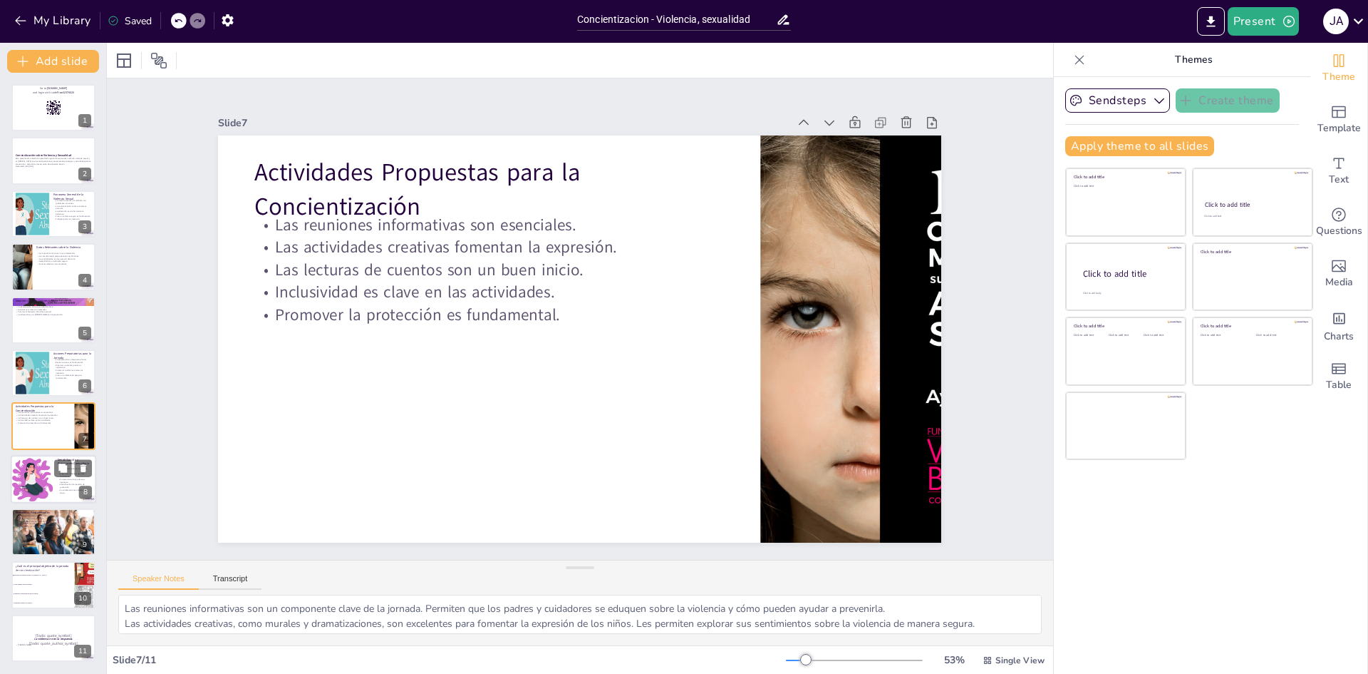
click at [39, 483] on div at bounding box center [32, 479] width 48 height 48
type textarea "La sensibilización de la comunidad educativa es esencial para abordar la violen…"
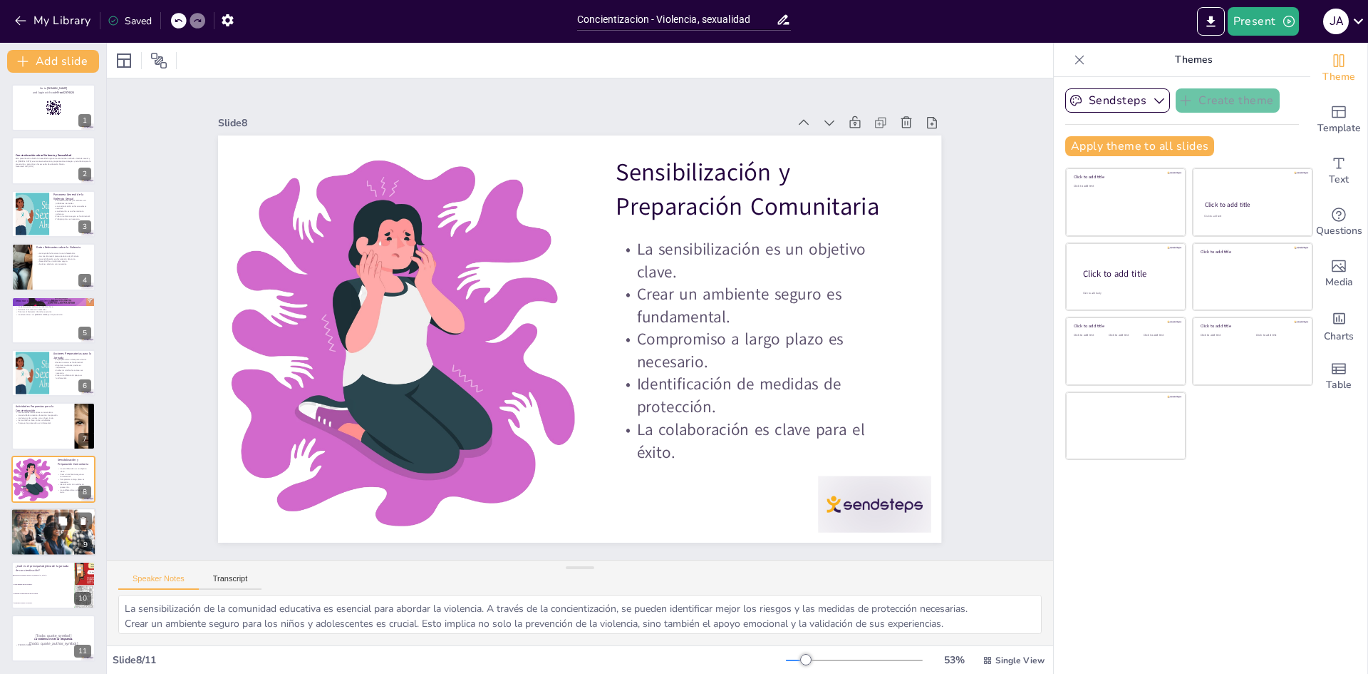
checkbox input "true"
click at [18, 522] on p "Documentos de UNICEF son relevantes." at bounding box center [53, 523] width 77 height 3
type textarea "Las referencias son esenciales para validar la información presentada. Proporci…"
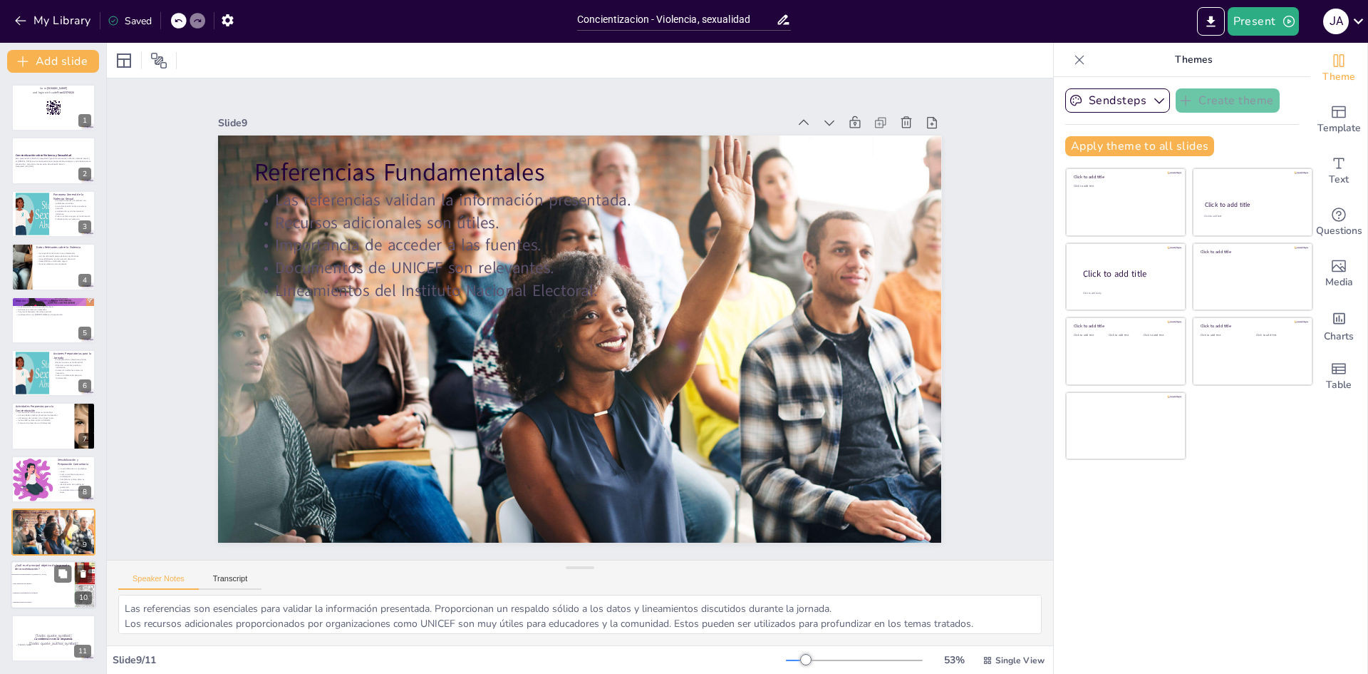
checkbox input "true"
click at [24, 590] on li "Fomentar la participación de los padres." at bounding box center [43, 593] width 64 height 9
type textarea "La respuesta correcta es la opción 1: Prevenir la violencia sexual y el [MEDICA…"
checkbox input "true"
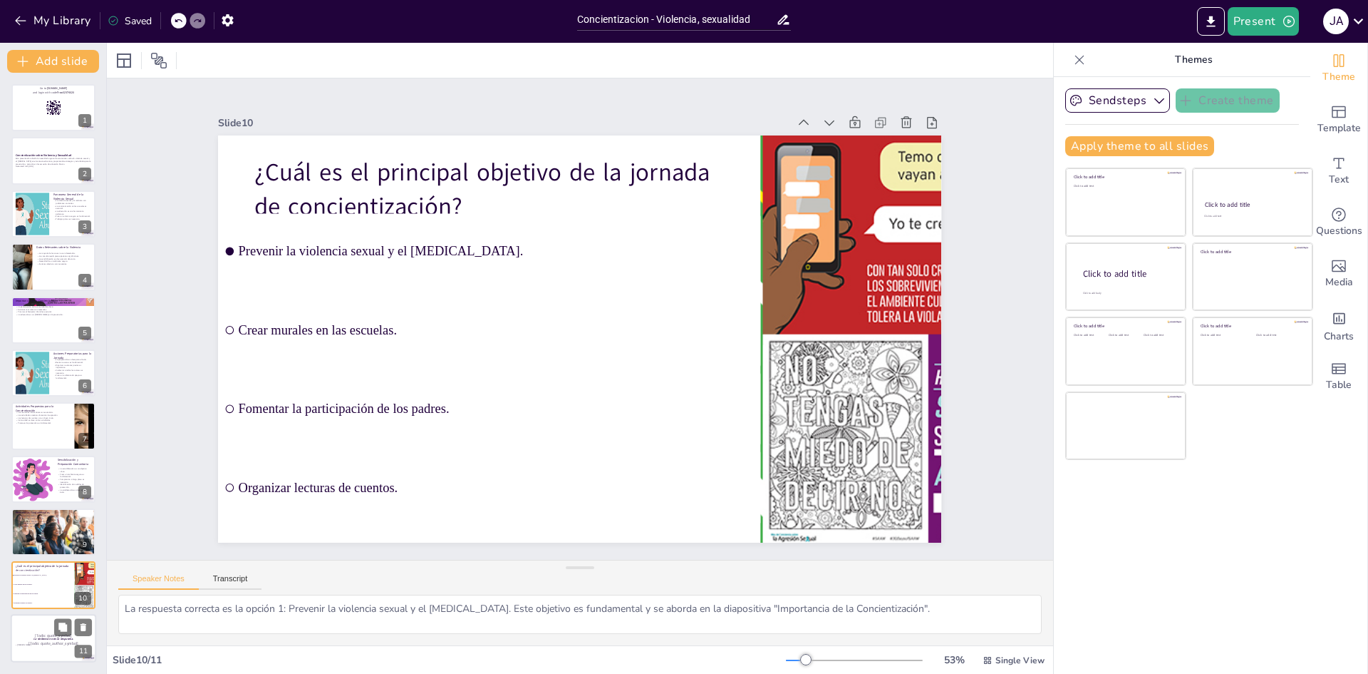
checkbox input "true"
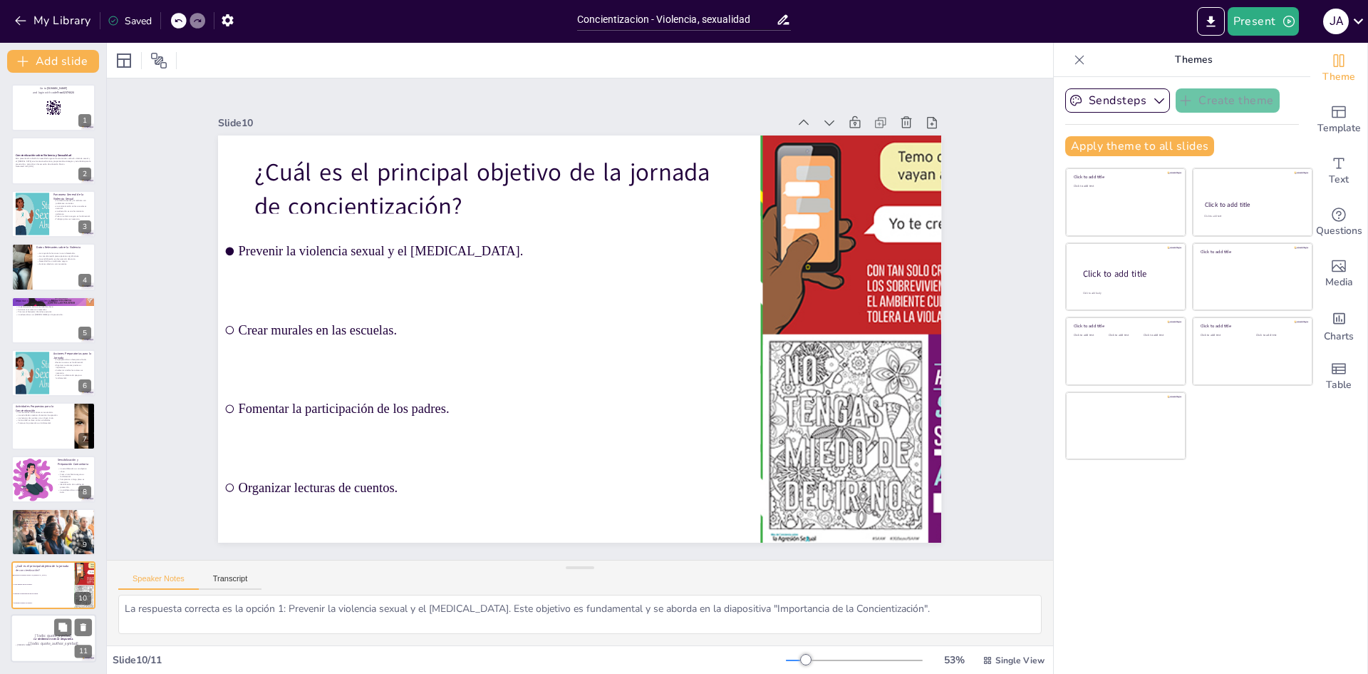
checkbox input "true"
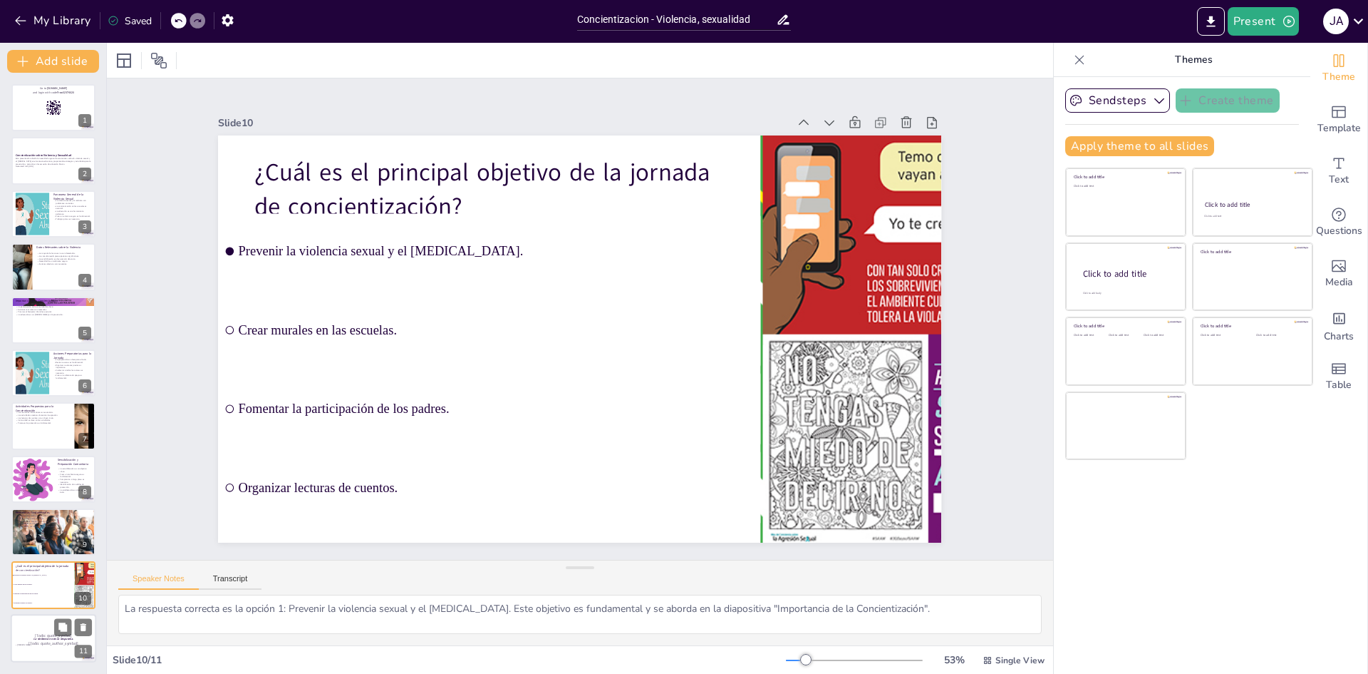
checkbox input "true"
click at [22, 637] on p "La violencia no es la respuesta." at bounding box center [53, 638] width 77 height 4
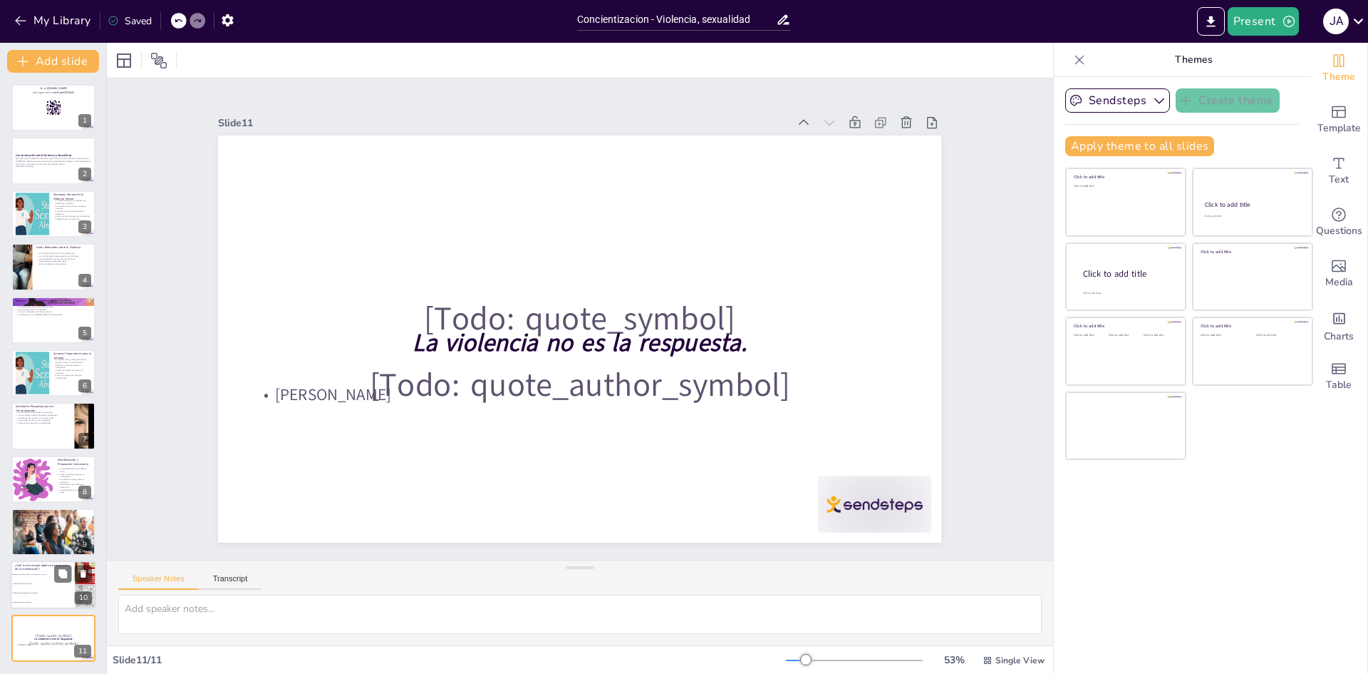
checkbox input "true"
